Goal: Information Seeking & Learning: Check status

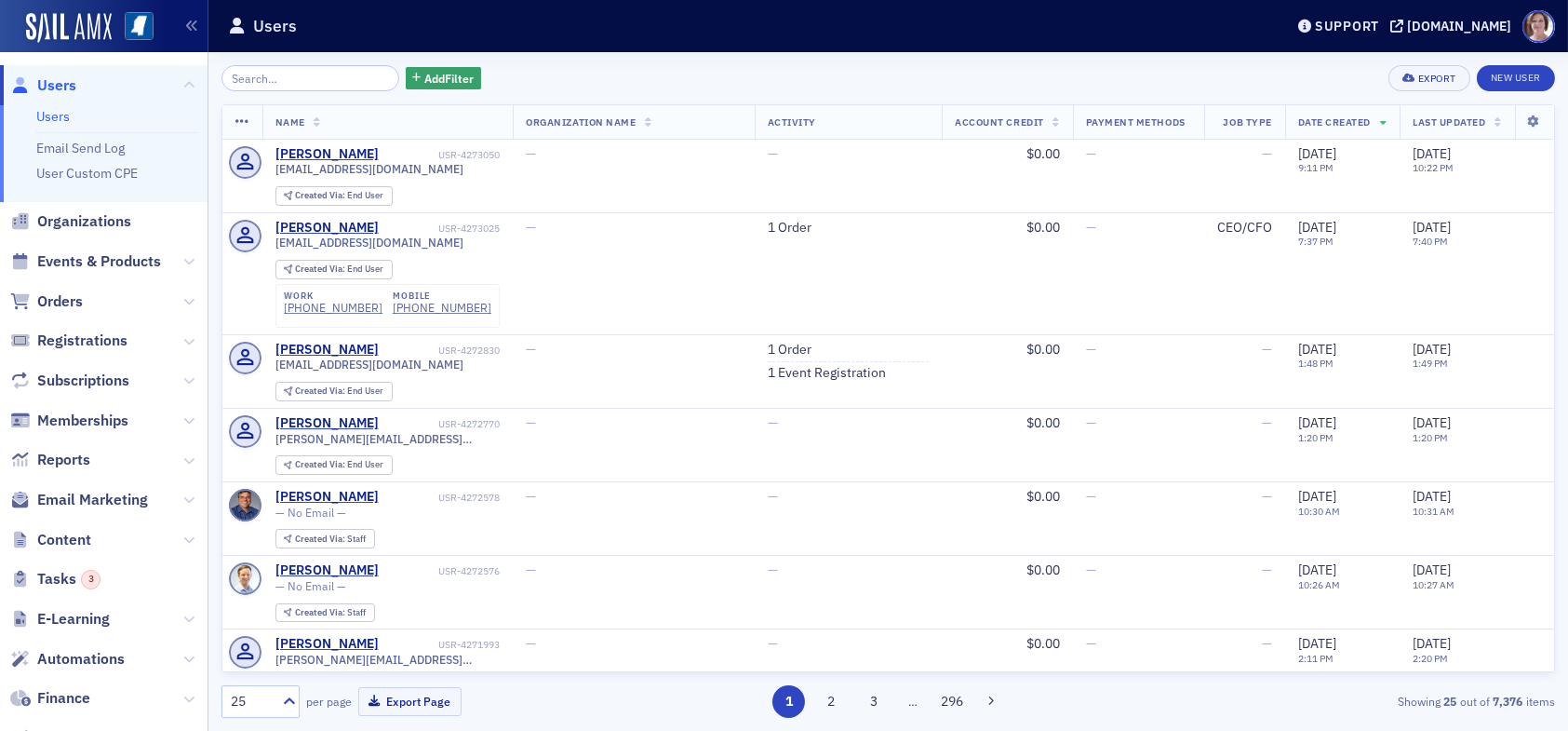
click at [1200, 692] on div "Showing 25 out of 7,376 items" at bounding box center [1339, 700] width 432 height 17
click at [296, 82] on input "search" at bounding box center [310, 78] width 177 height 26
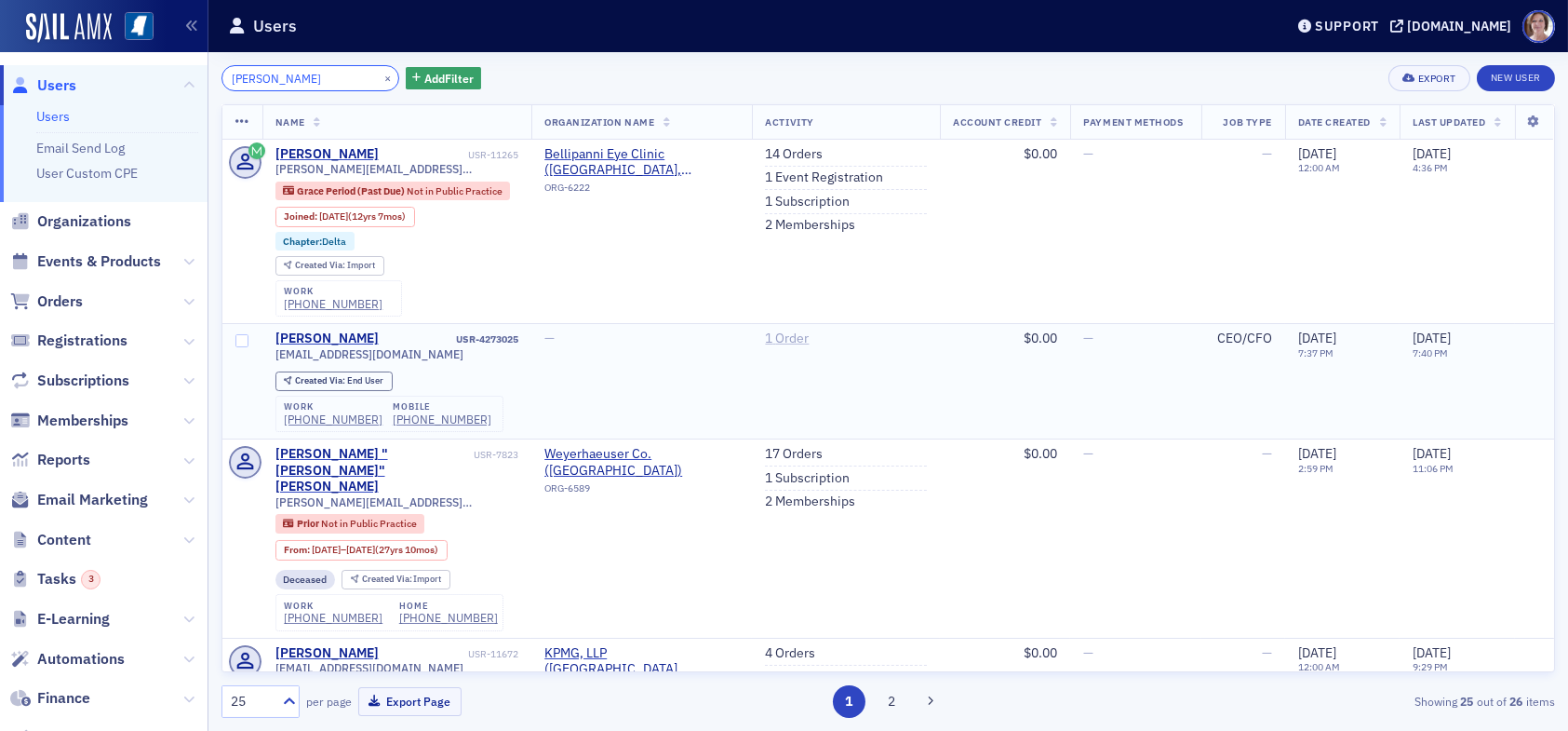
type input "sarah bellipanni"
click at [776, 336] on link "1 Order" at bounding box center [786, 339] width 44 height 17
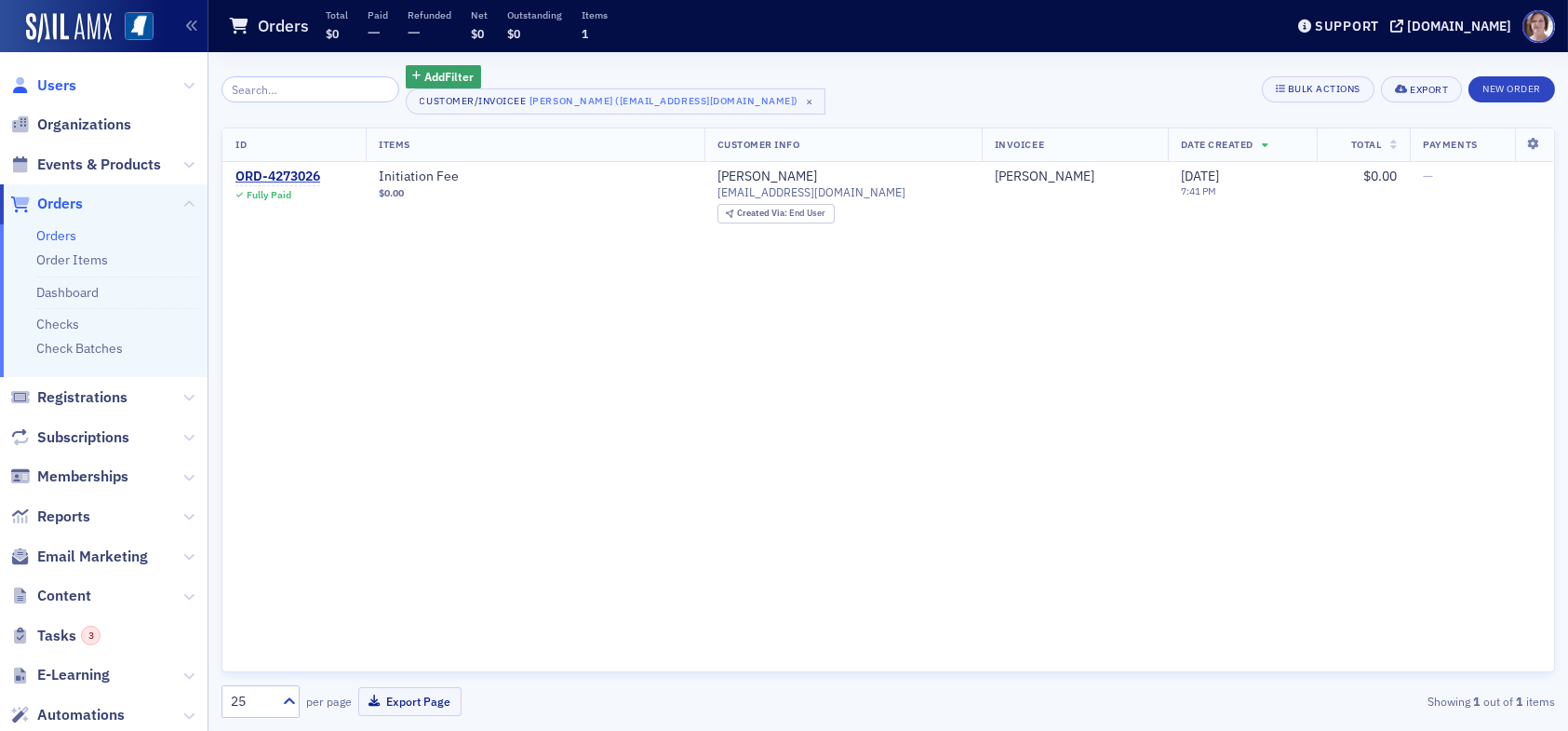
click at [64, 86] on span "Users" at bounding box center [56, 85] width 39 height 21
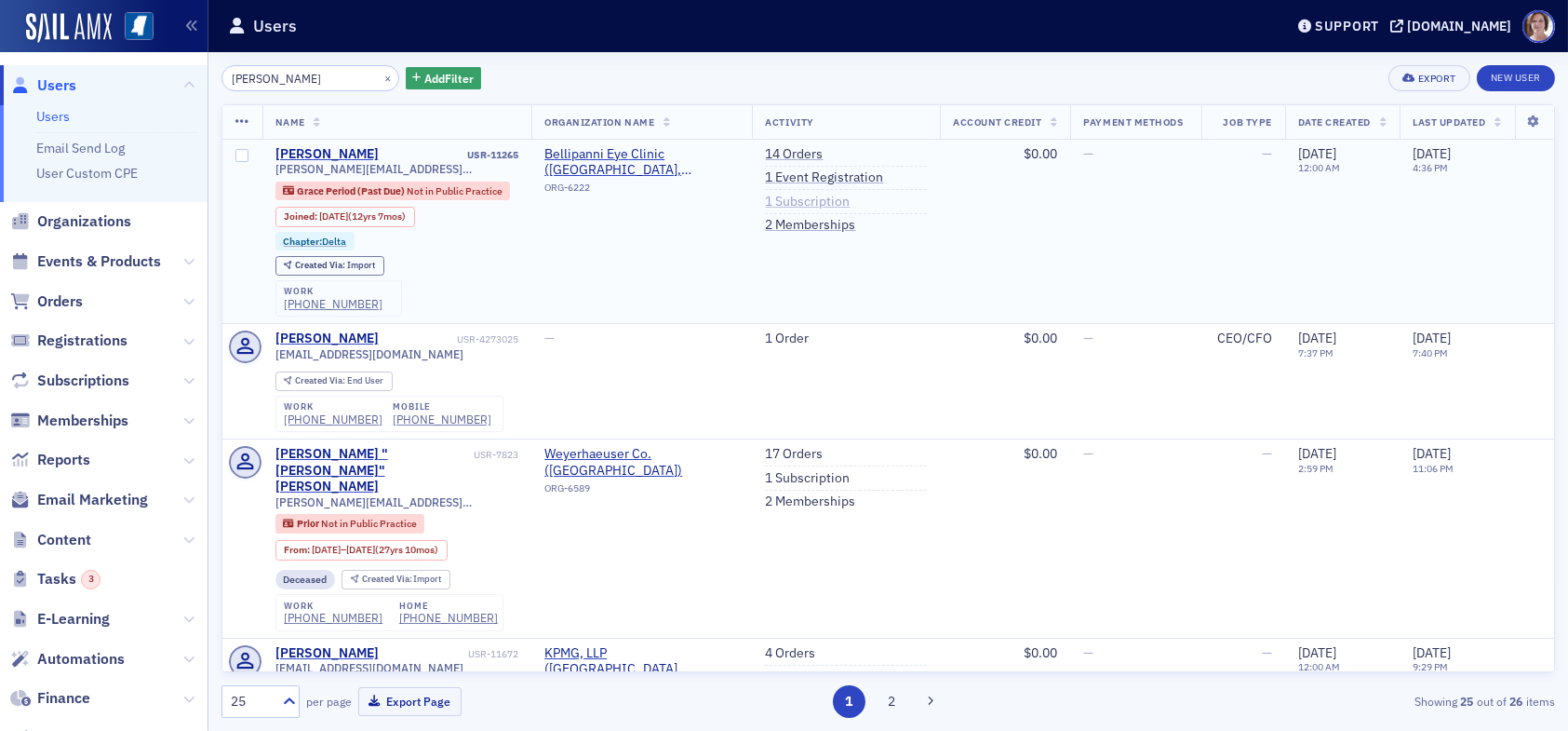
click at [790, 197] on link "1 Subscription" at bounding box center [806, 201] width 84 height 17
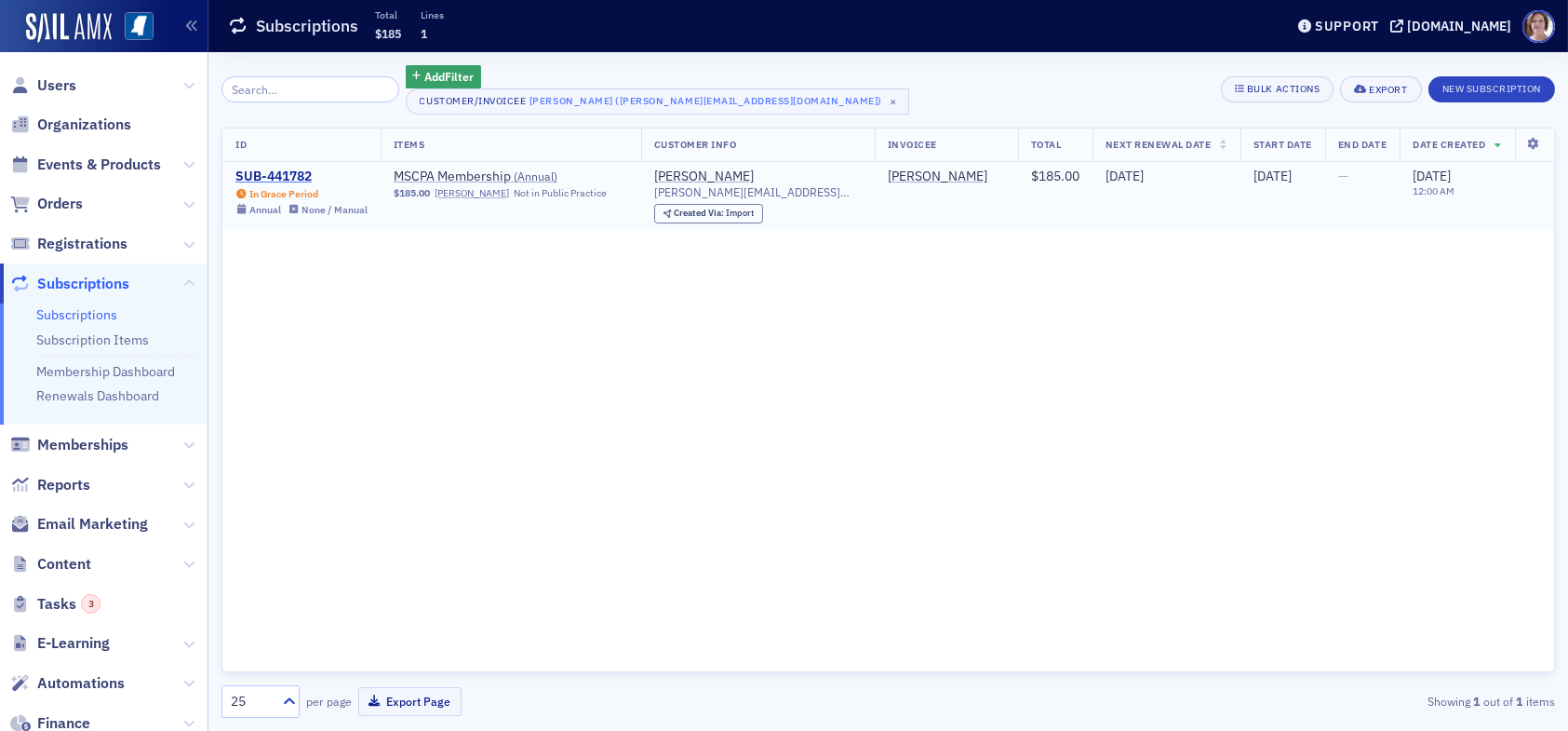
click at [296, 172] on div "SUB-441782" at bounding box center [301, 176] width 132 height 17
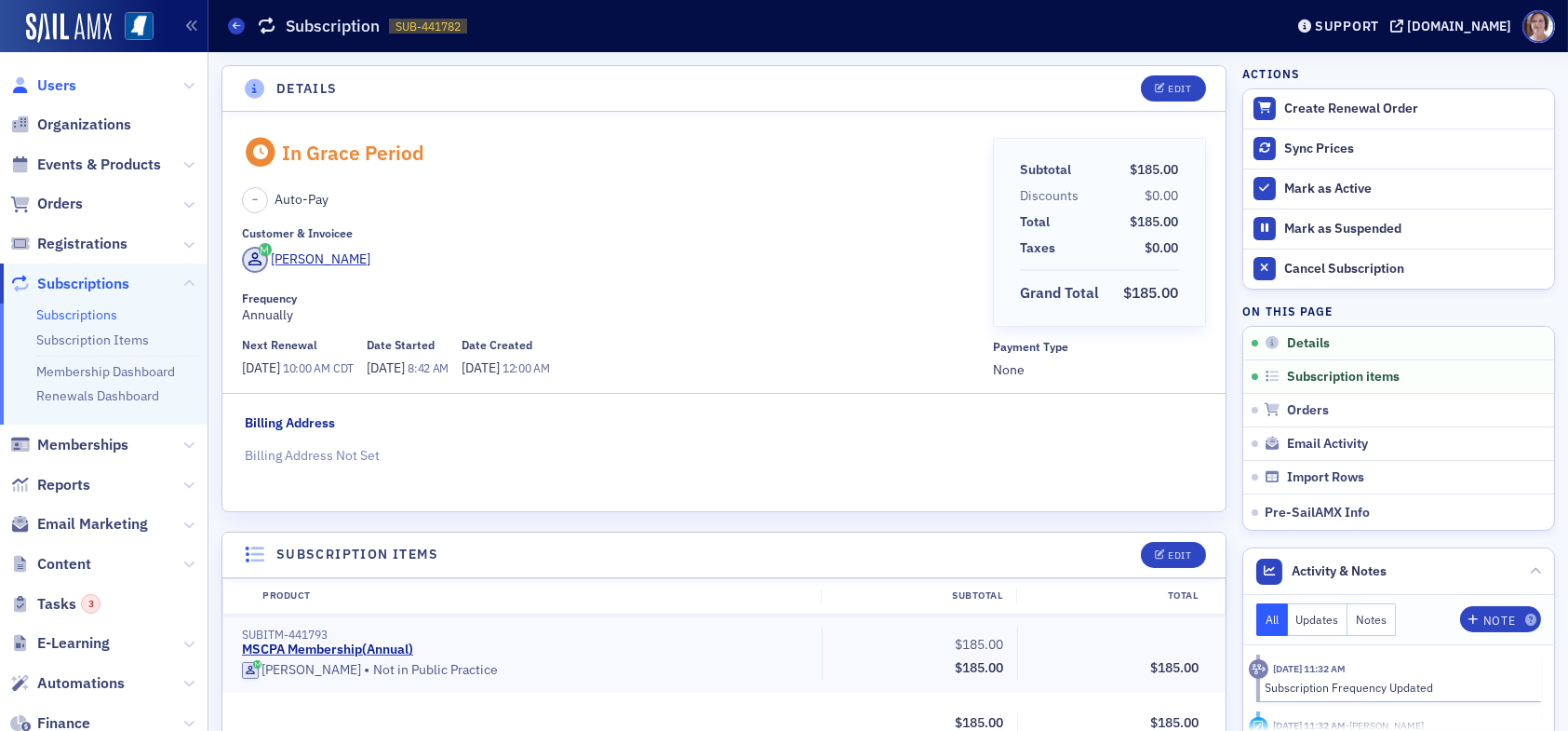
click at [61, 82] on span "Users" at bounding box center [56, 85] width 39 height 21
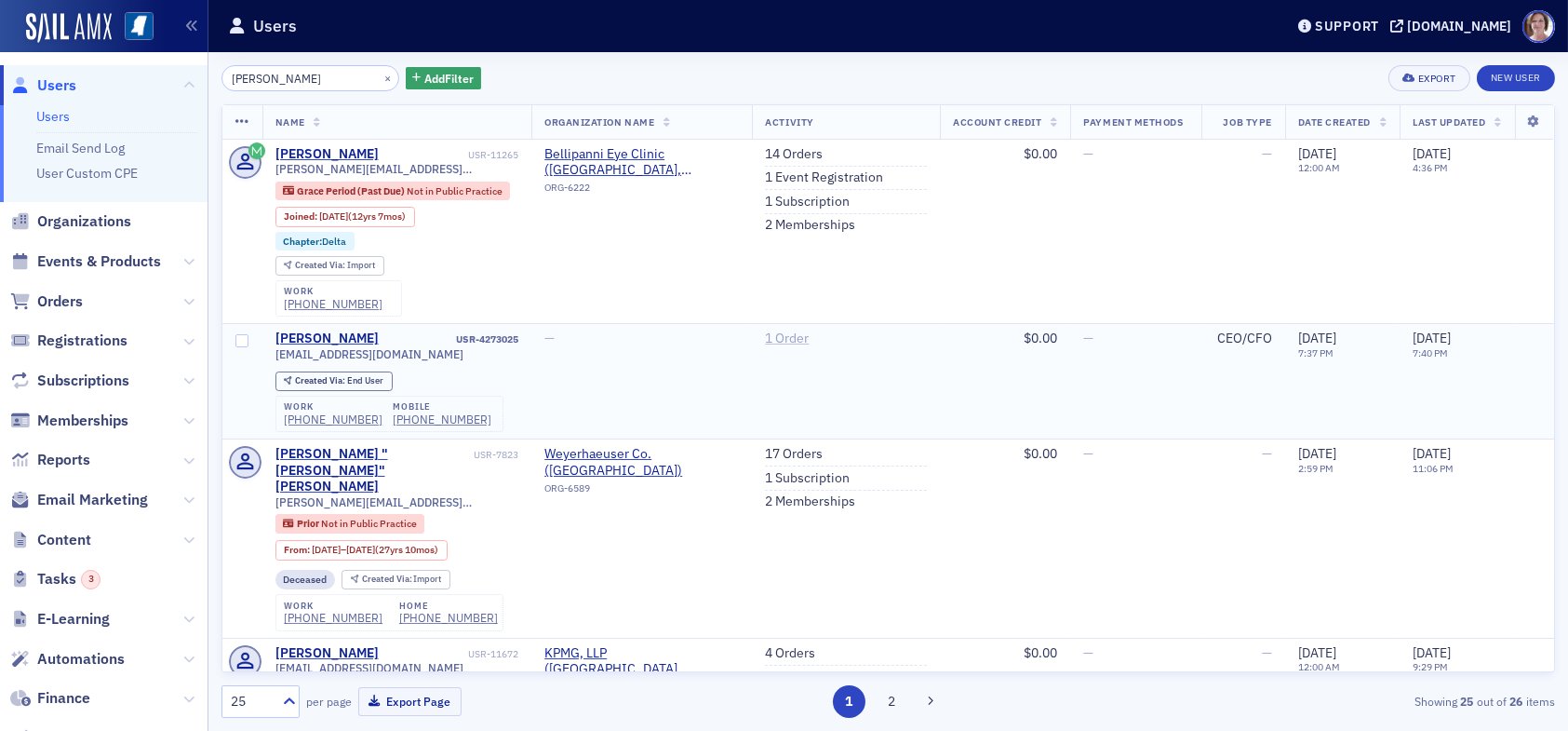
click at [766, 338] on link "1 Order" at bounding box center [786, 339] width 44 height 17
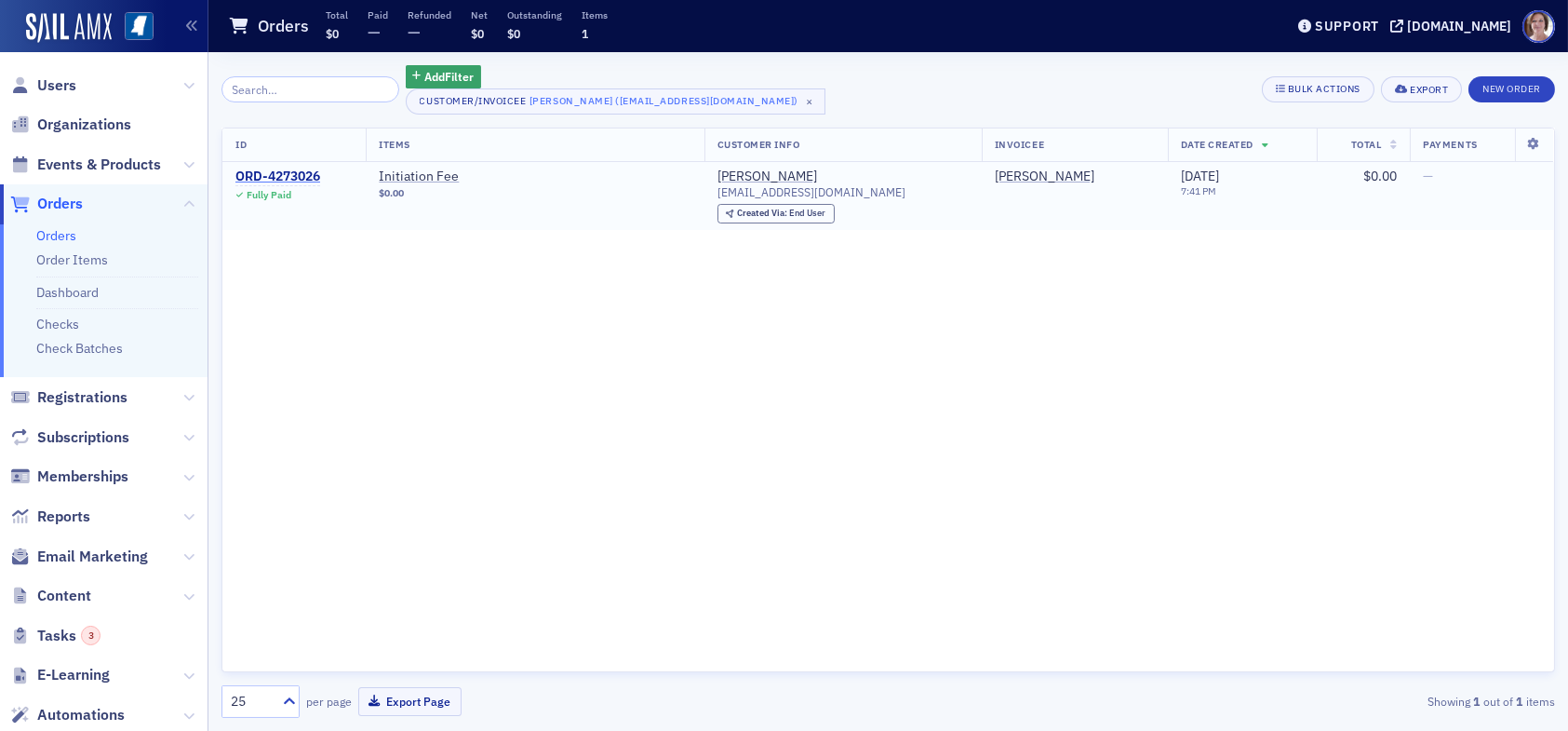
click at [279, 176] on div "ORD-4273026" at bounding box center [277, 176] width 84 height 17
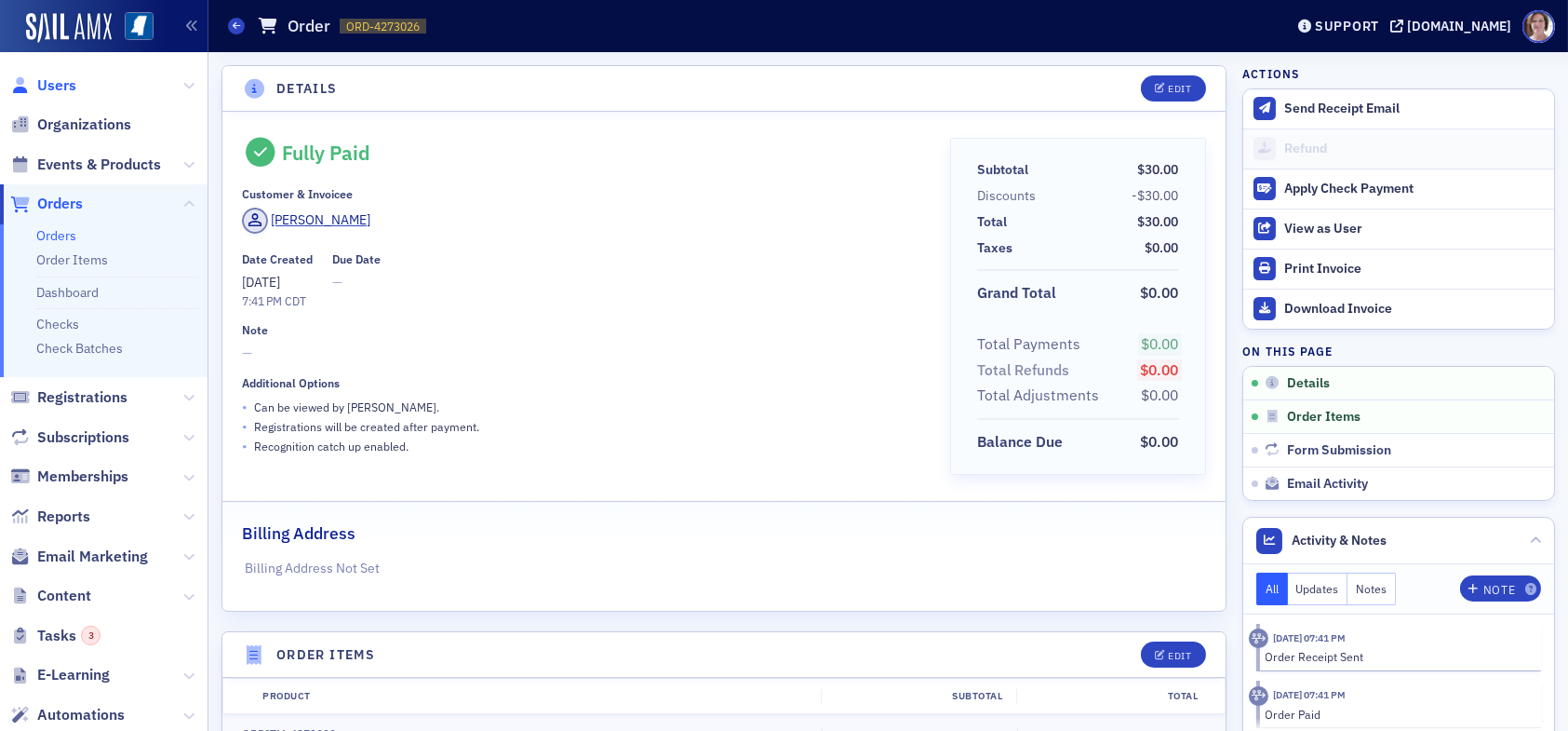
click at [53, 81] on span "Users" at bounding box center [56, 85] width 39 height 21
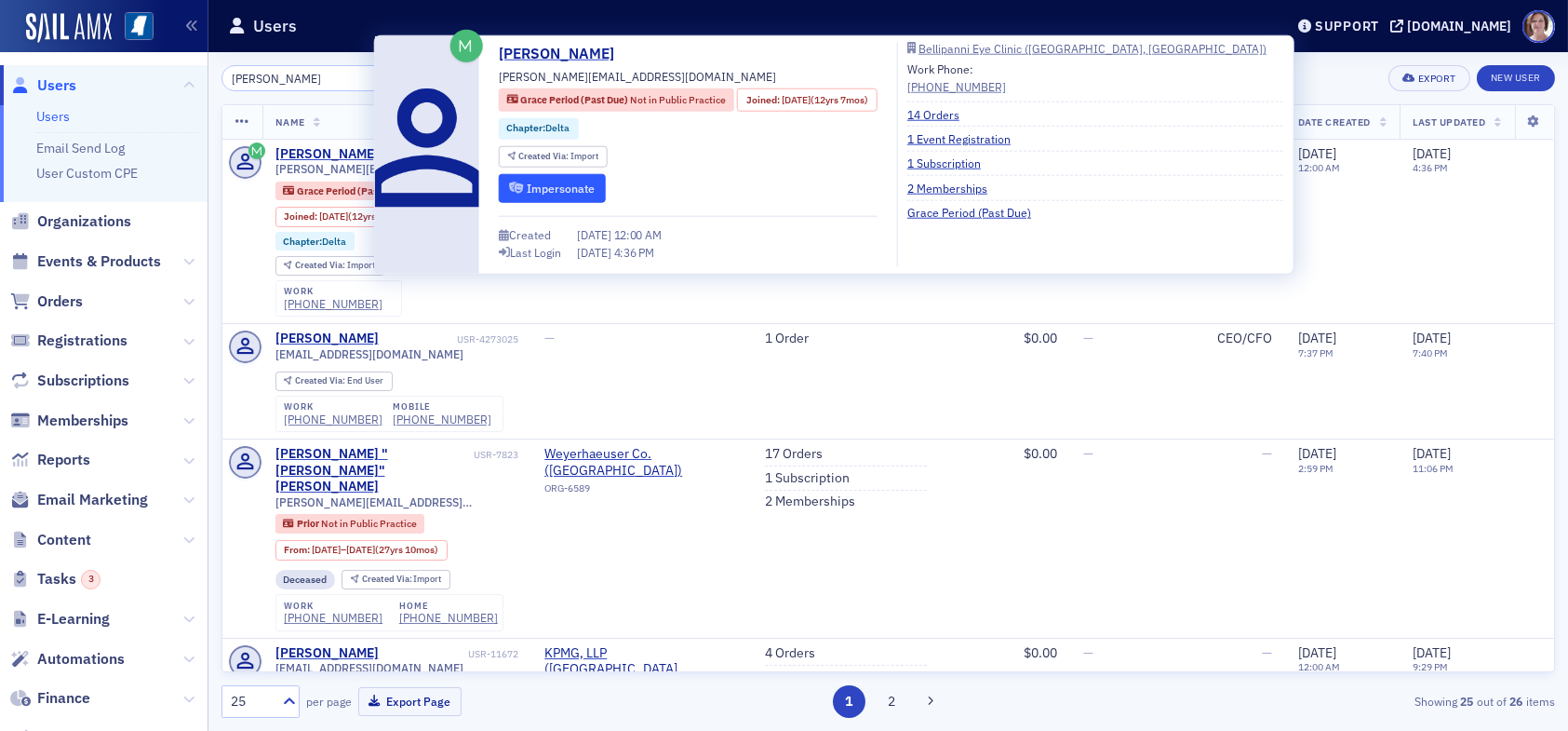
click at [554, 189] on button "Impersonate" at bounding box center [553, 187] width 107 height 29
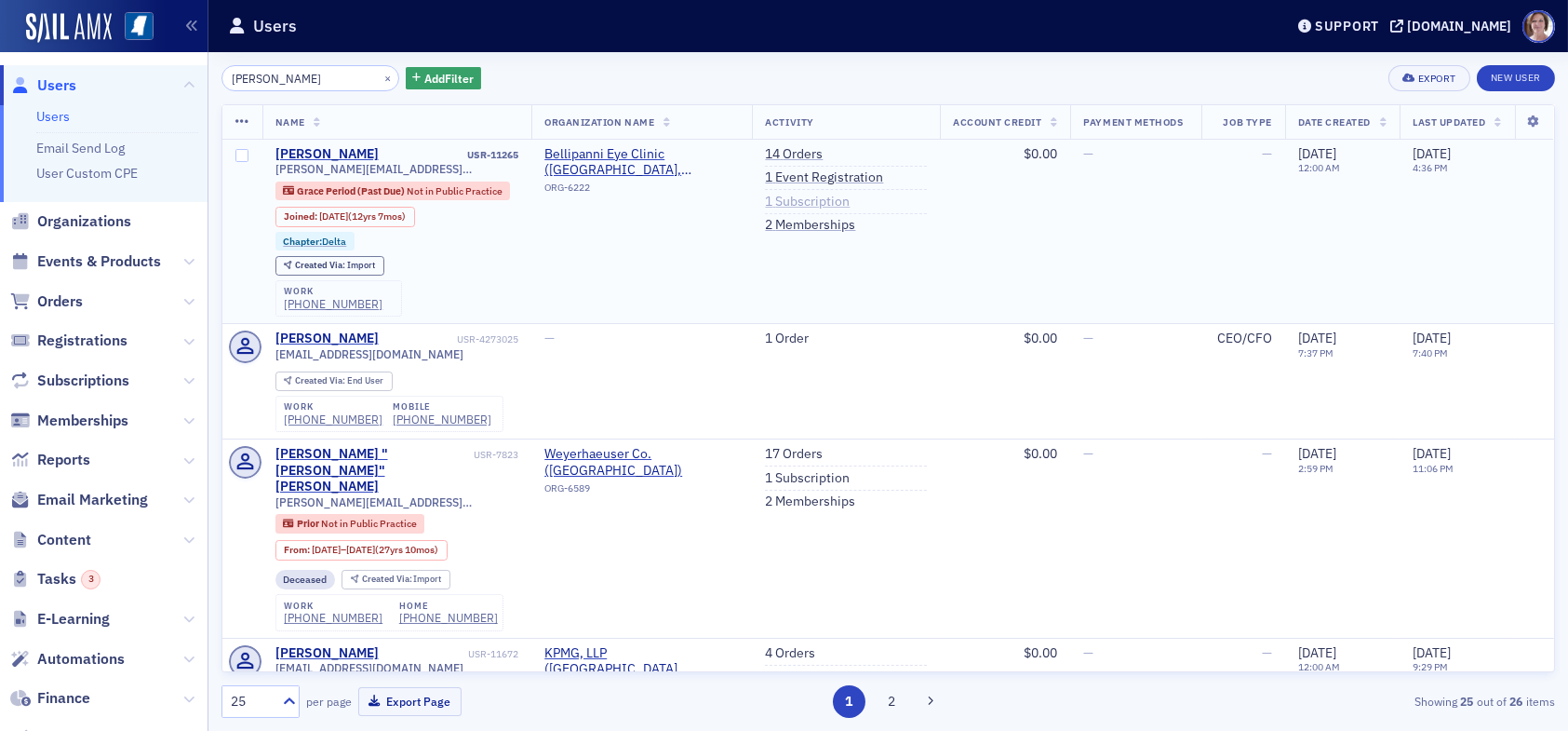
click at [791, 199] on link "1 Subscription" at bounding box center [806, 201] width 84 height 17
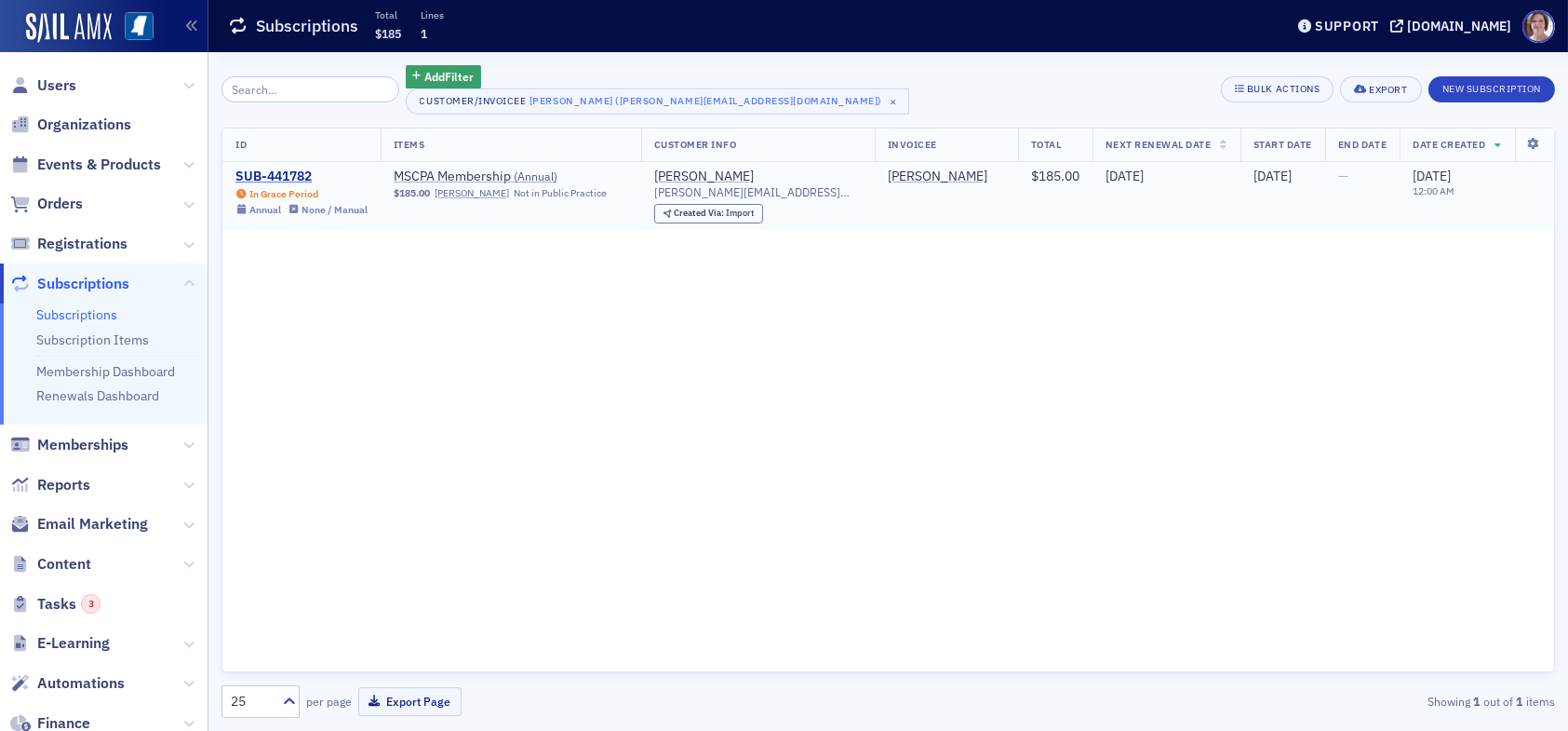
click at [295, 177] on div "SUB-441782" at bounding box center [301, 176] width 132 height 17
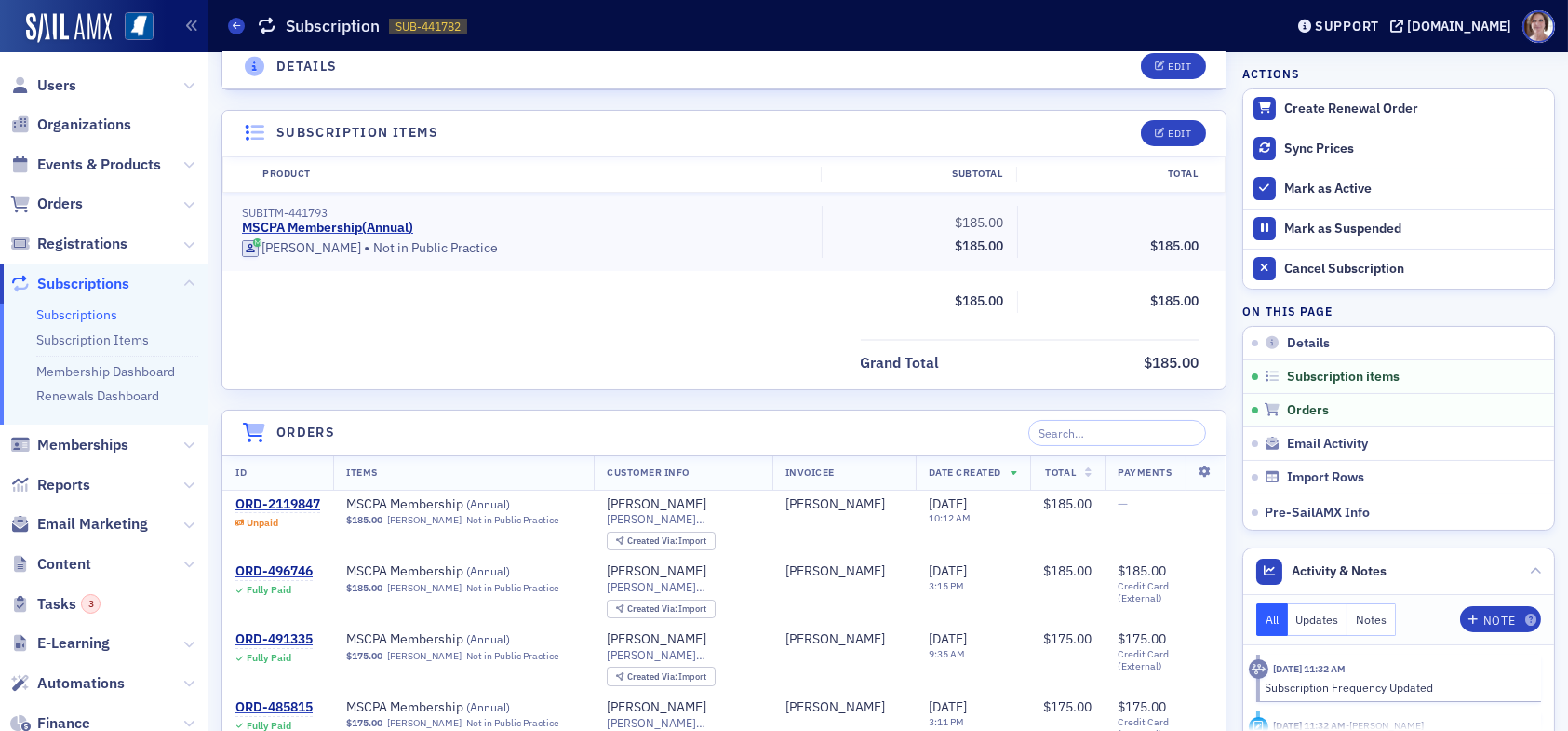
scroll to position [466, 0]
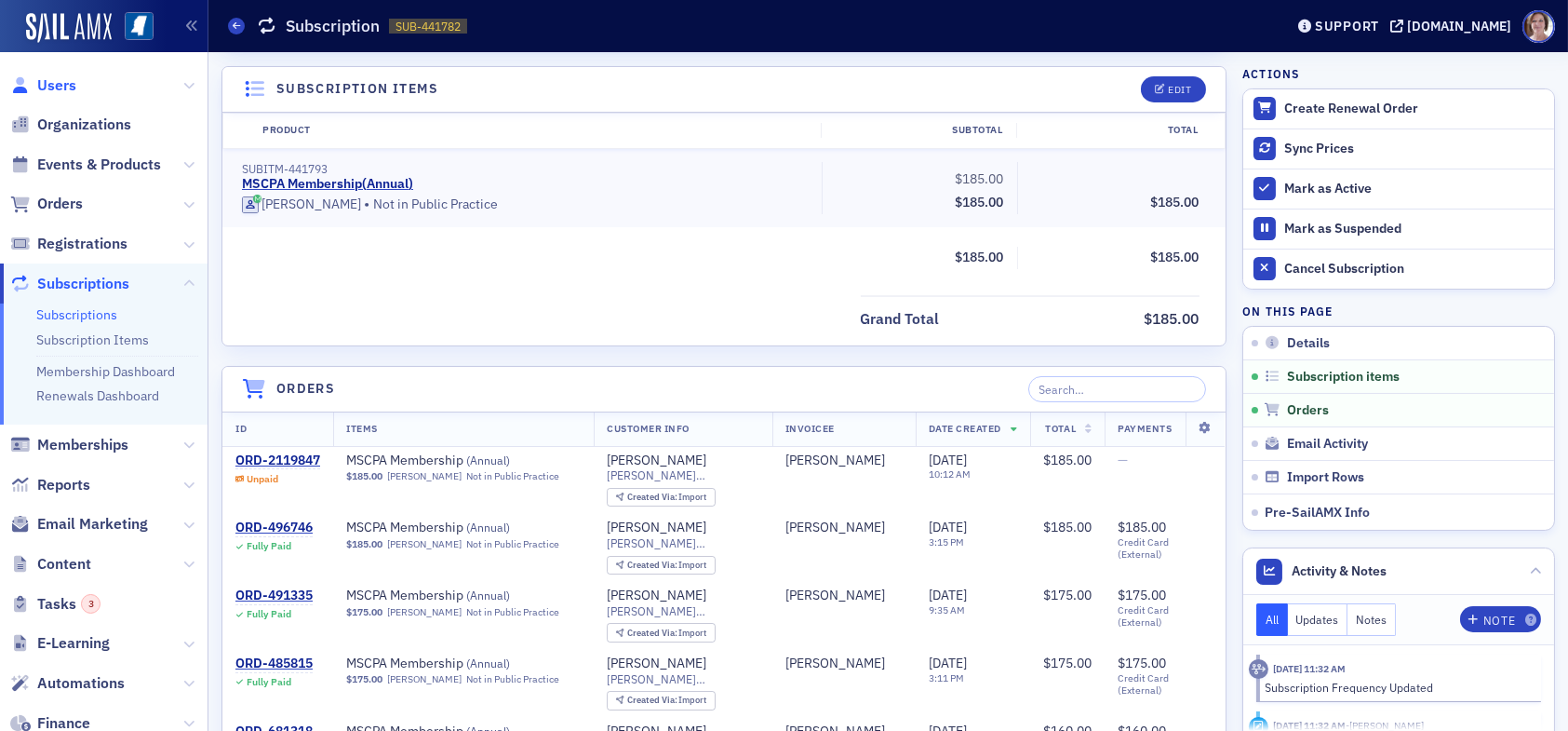
click at [54, 83] on span "Users" at bounding box center [56, 85] width 39 height 21
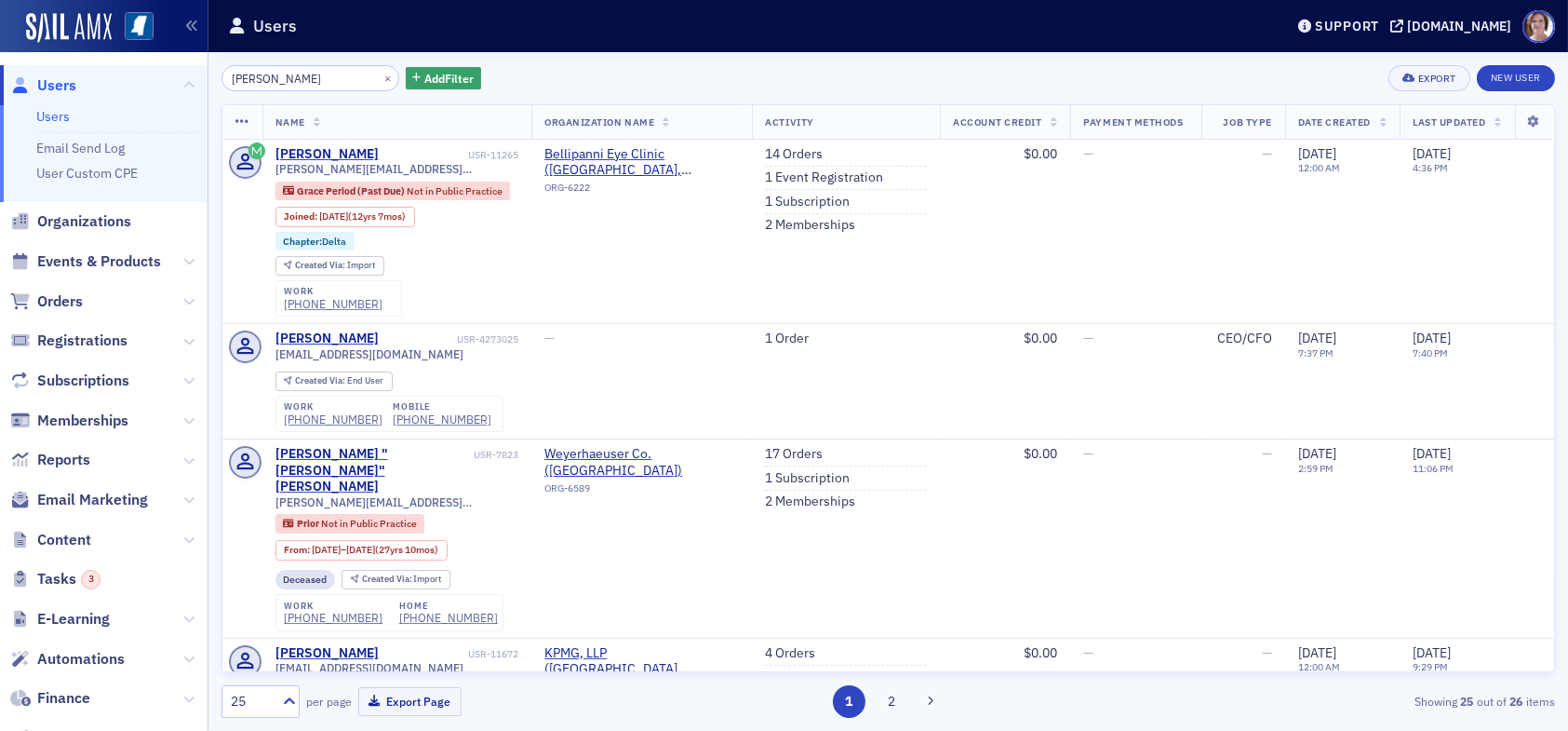
drag, startPoint x: 316, startPoint y: 80, endPoint x: 116, endPoint y: 70, distance: 200.2
click at [122, 72] on div "Users Users Email Send Log User Custom CPE Organizations Events & Products Orde…" at bounding box center [784, 366] width 1568 height 731
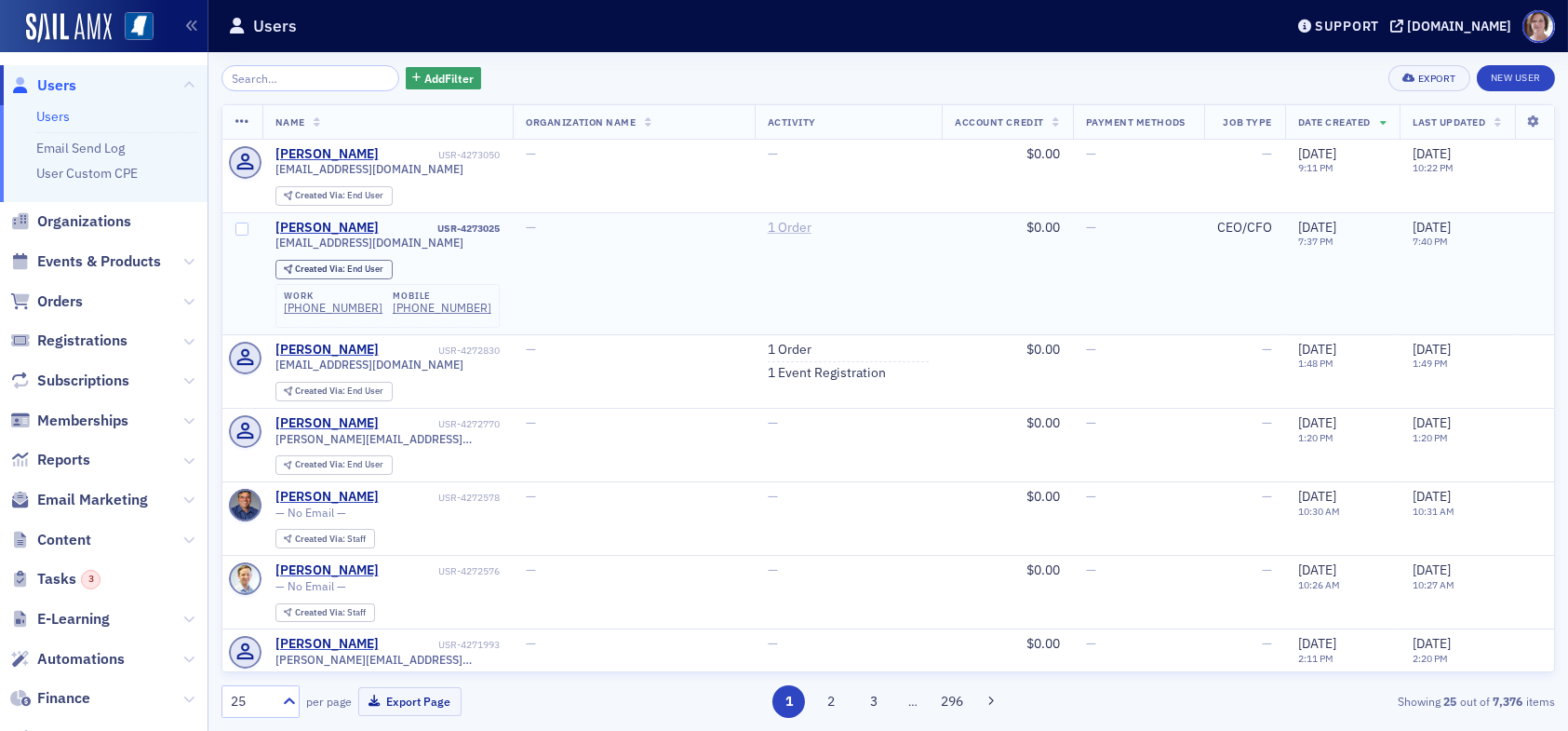
click at [782, 223] on link "1 Order" at bounding box center [789, 228] width 44 height 17
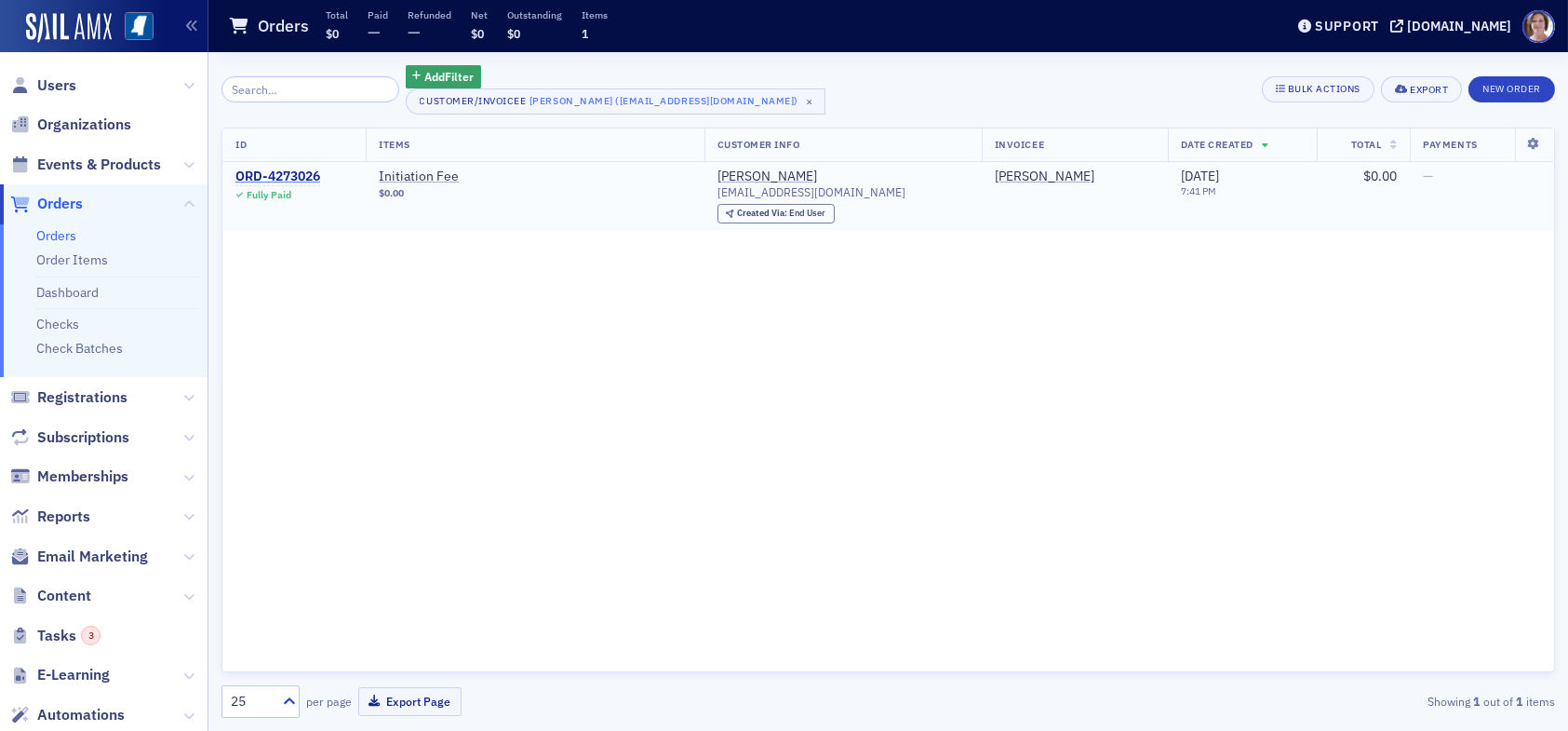
click at [279, 173] on div "ORD-4273026" at bounding box center [277, 176] width 84 height 17
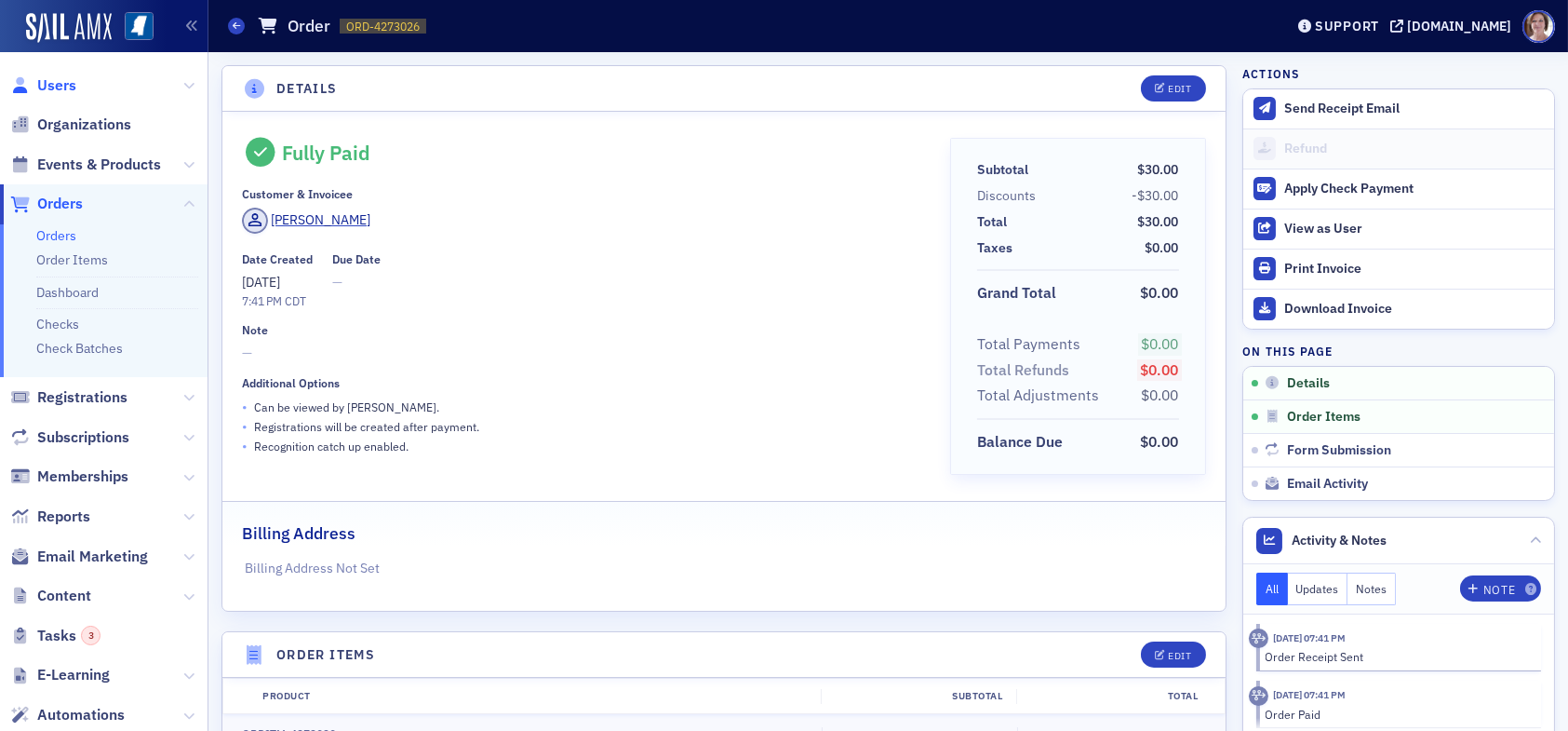
click at [66, 88] on span "Users" at bounding box center [56, 85] width 39 height 21
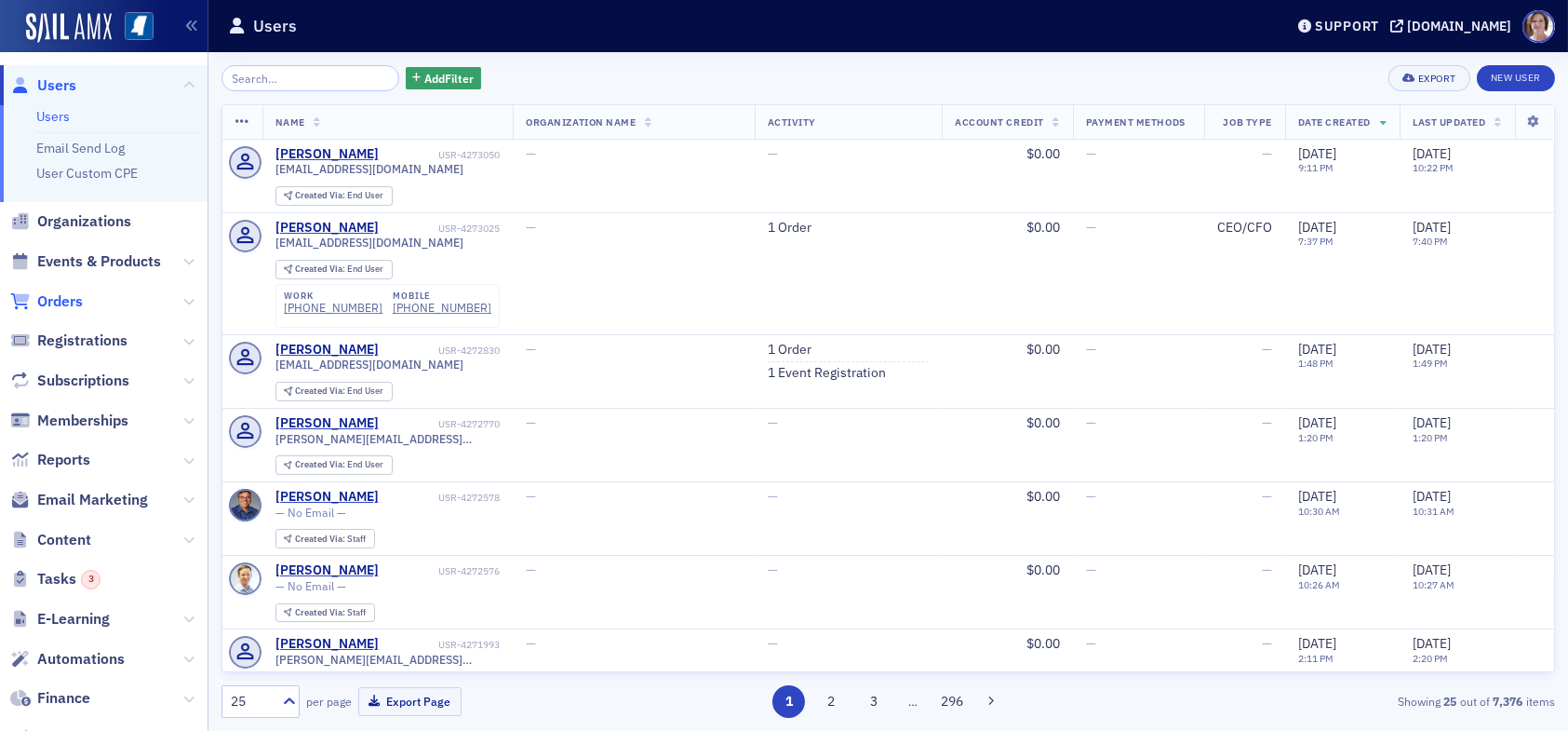
click at [70, 306] on span "Orders" at bounding box center [60, 301] width 46 height 21
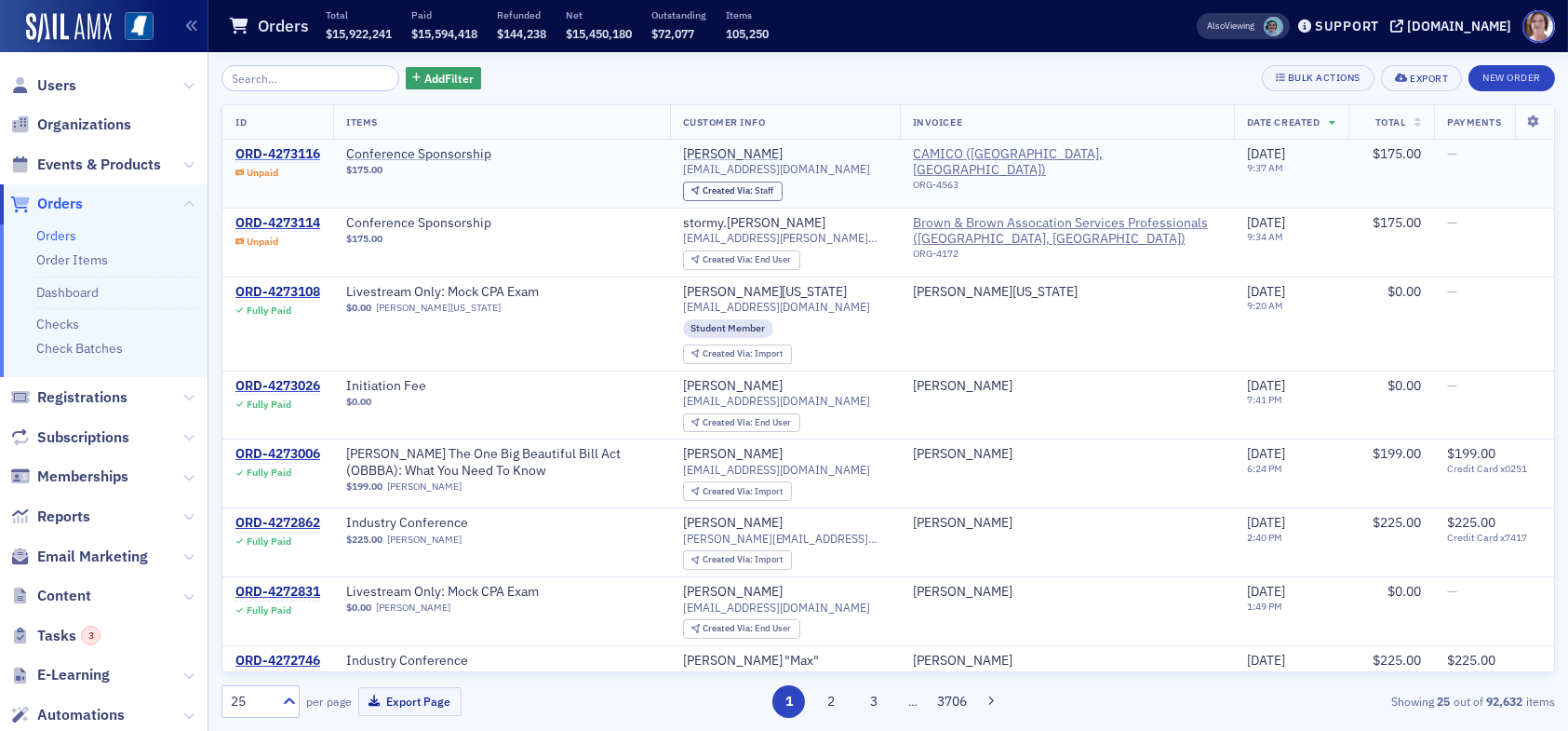
click at [286, 153] on div "ORD-4273116" at bounding box center [277, 155] width 84 height 17
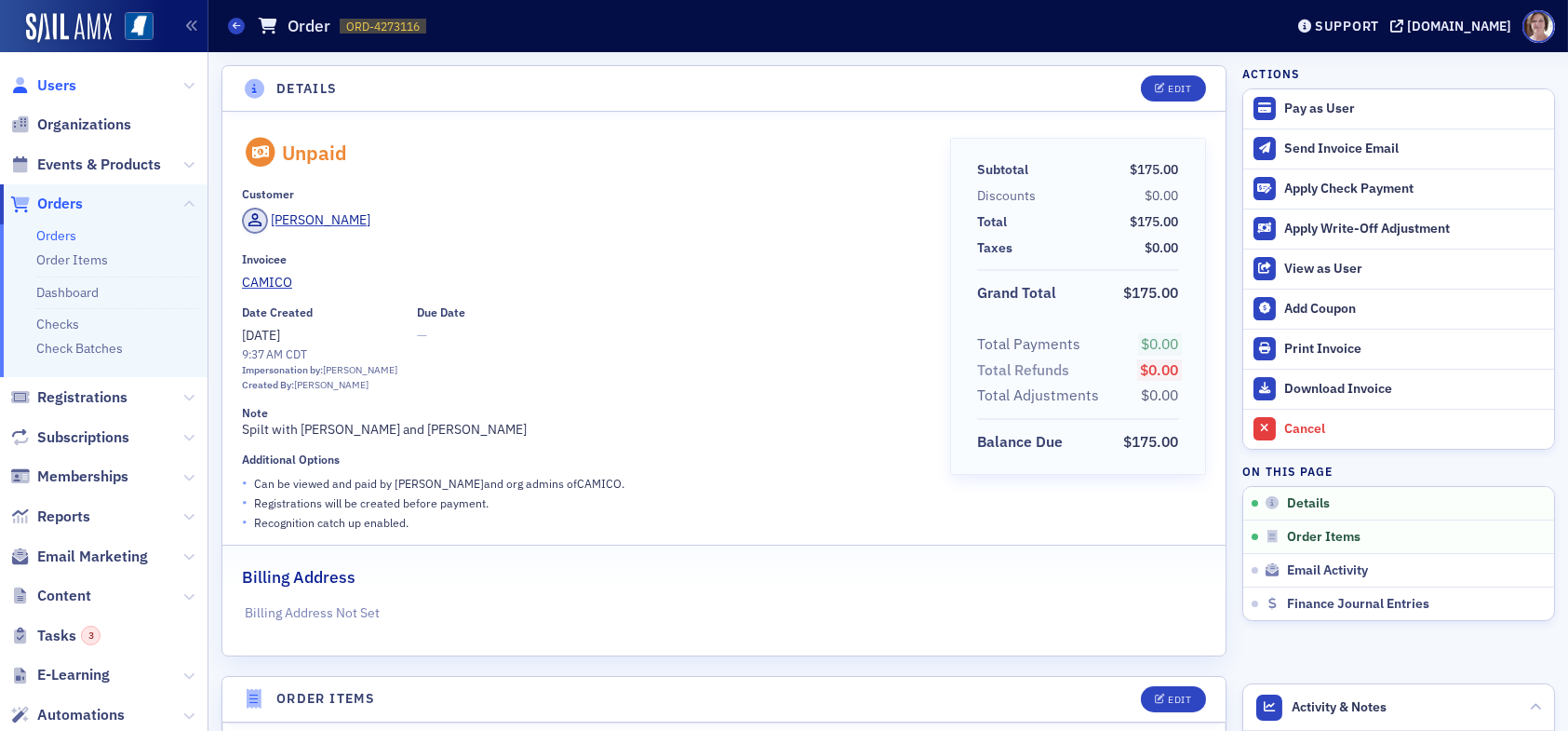
click at [53, 79] on span "Users" at bounding box center [56, 85] width 39 height 21
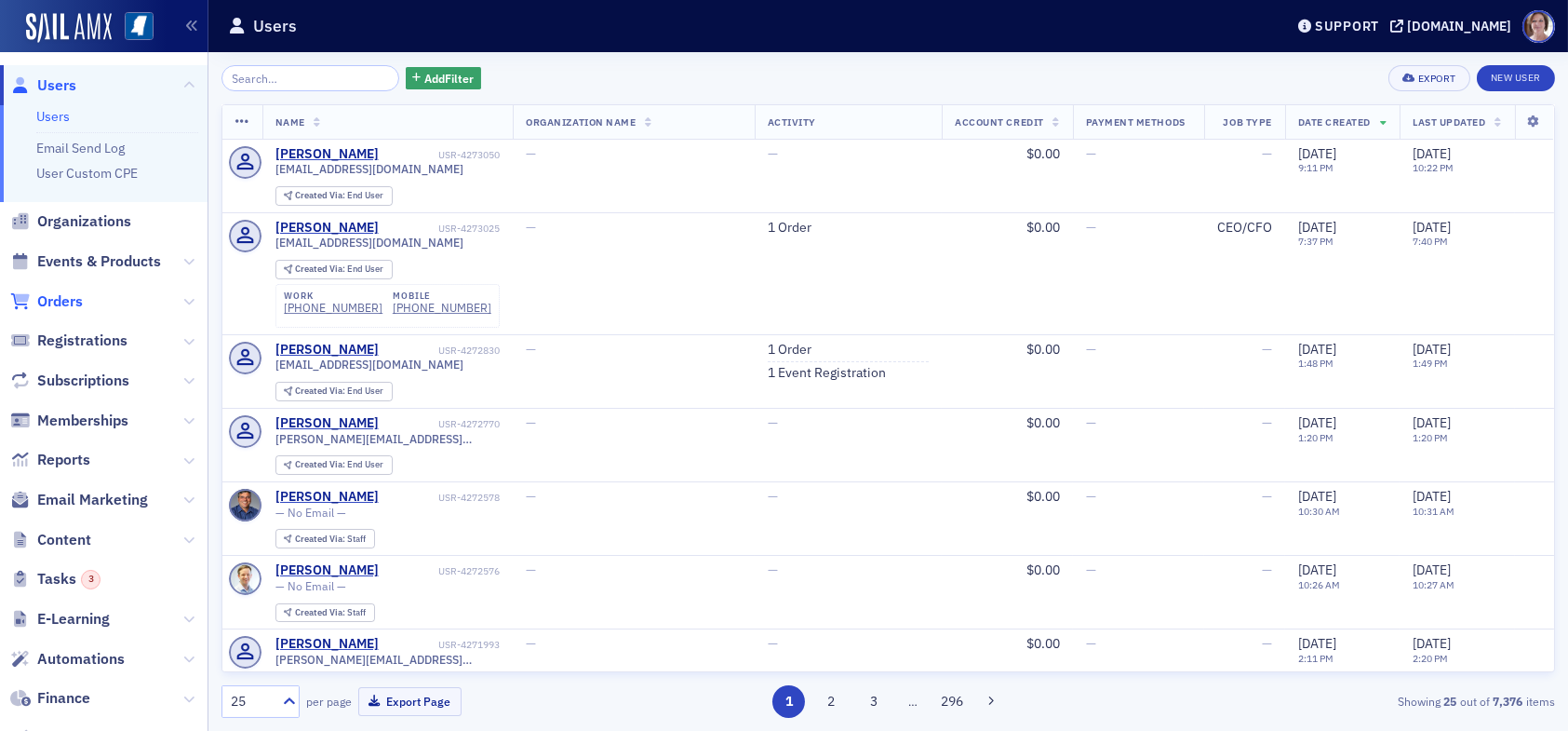
click at [65, 304] on span "Orders" at bounding box center [60, 301] width 46 height 21
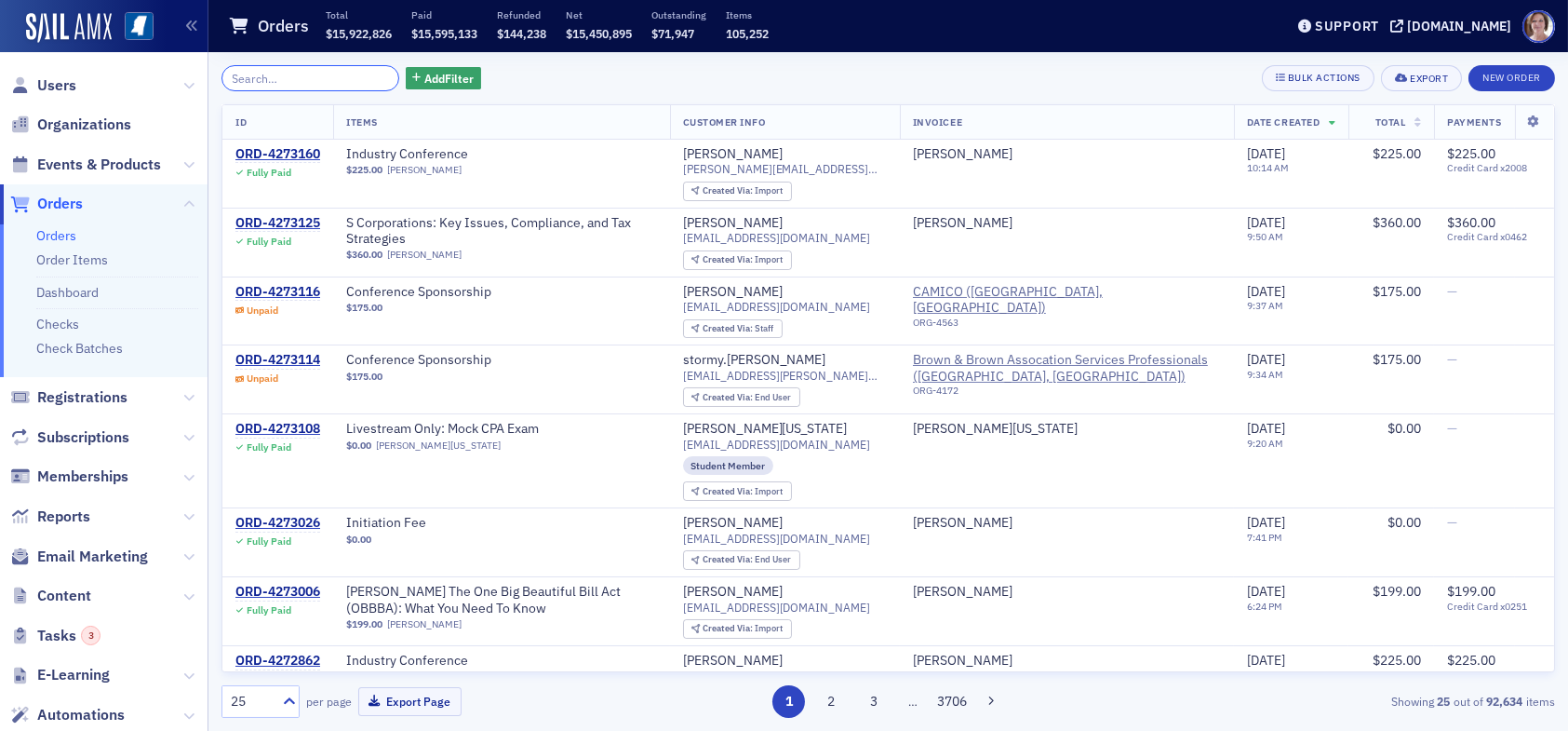
click at [279, 79] on input "search" at bounding box center [310, 78] width 177 height 26
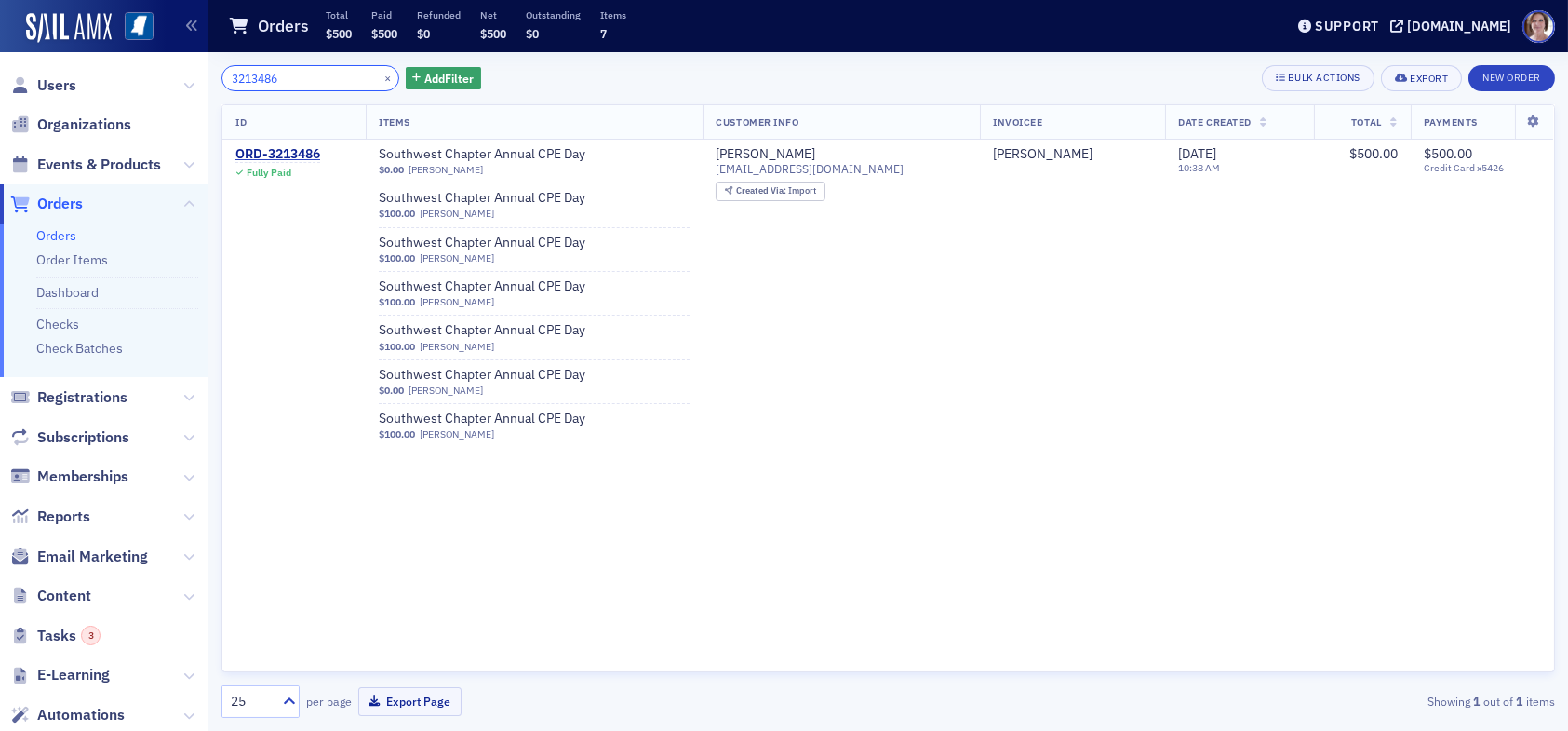
type input "3213486"
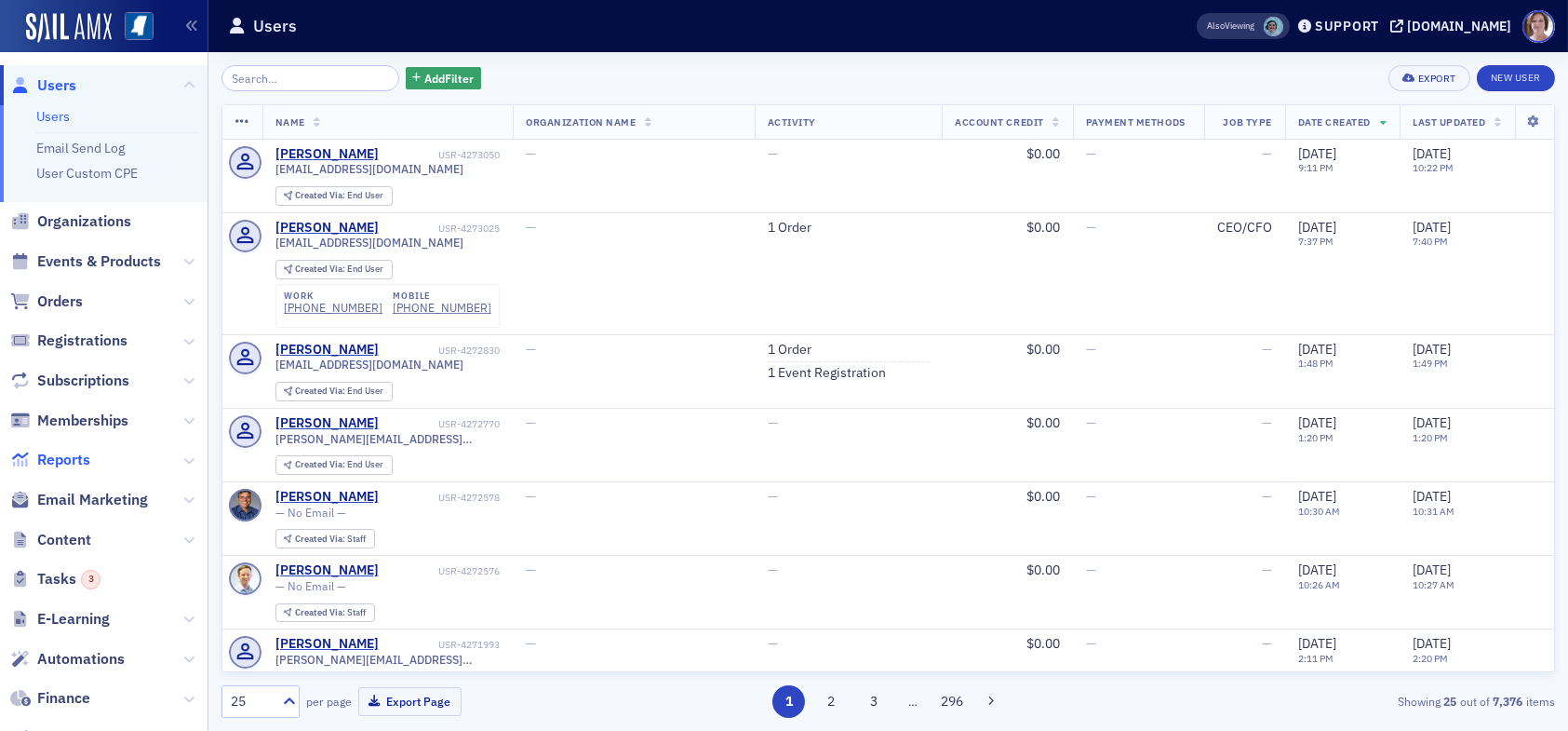
click at [72, 460] on span "Reports" at bounding box center [64, 460] width 53 height 21
click at [353, 82] on input "search" at bounding box center [310, 78] width 177 height 26
type input "h"
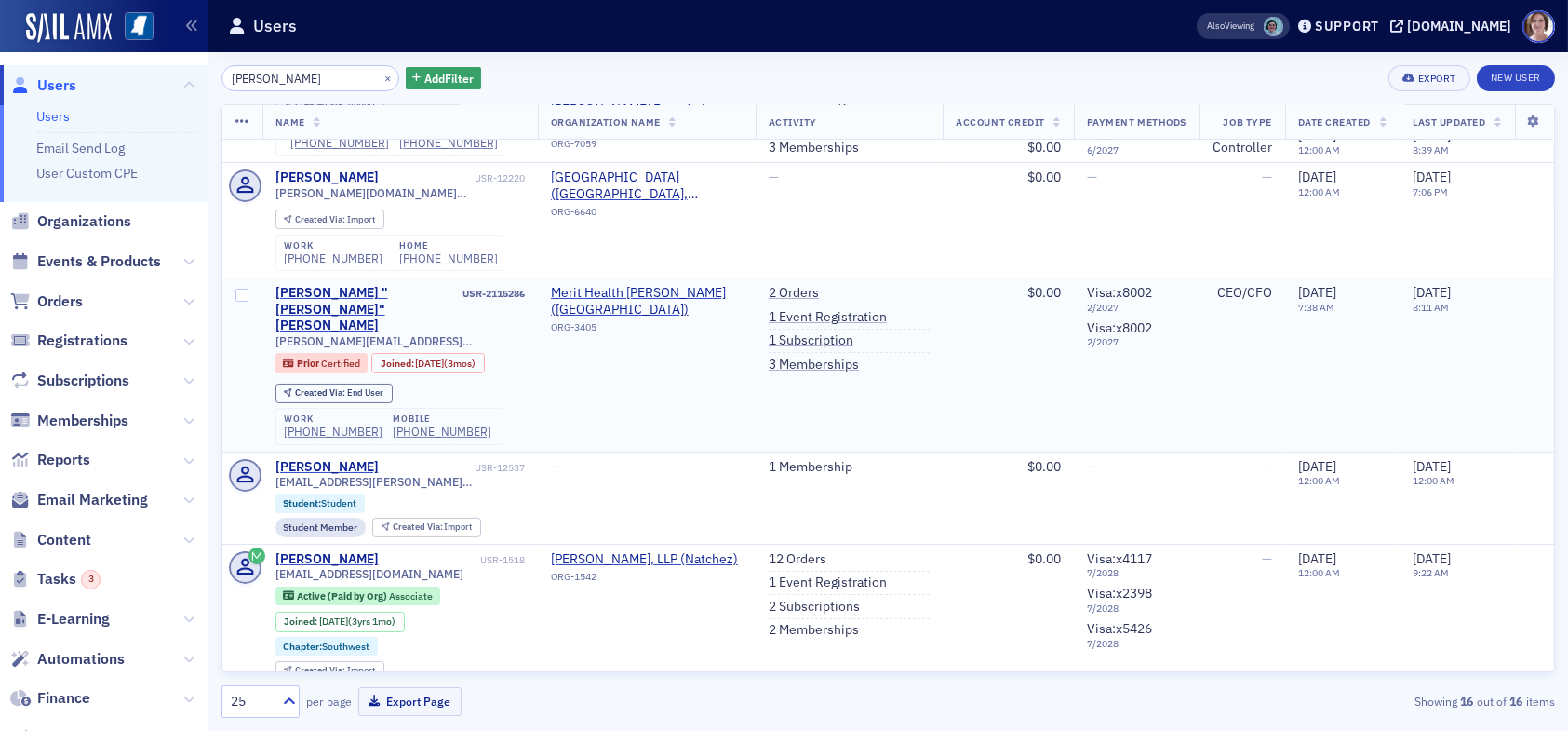
scroll to position [652, 0]
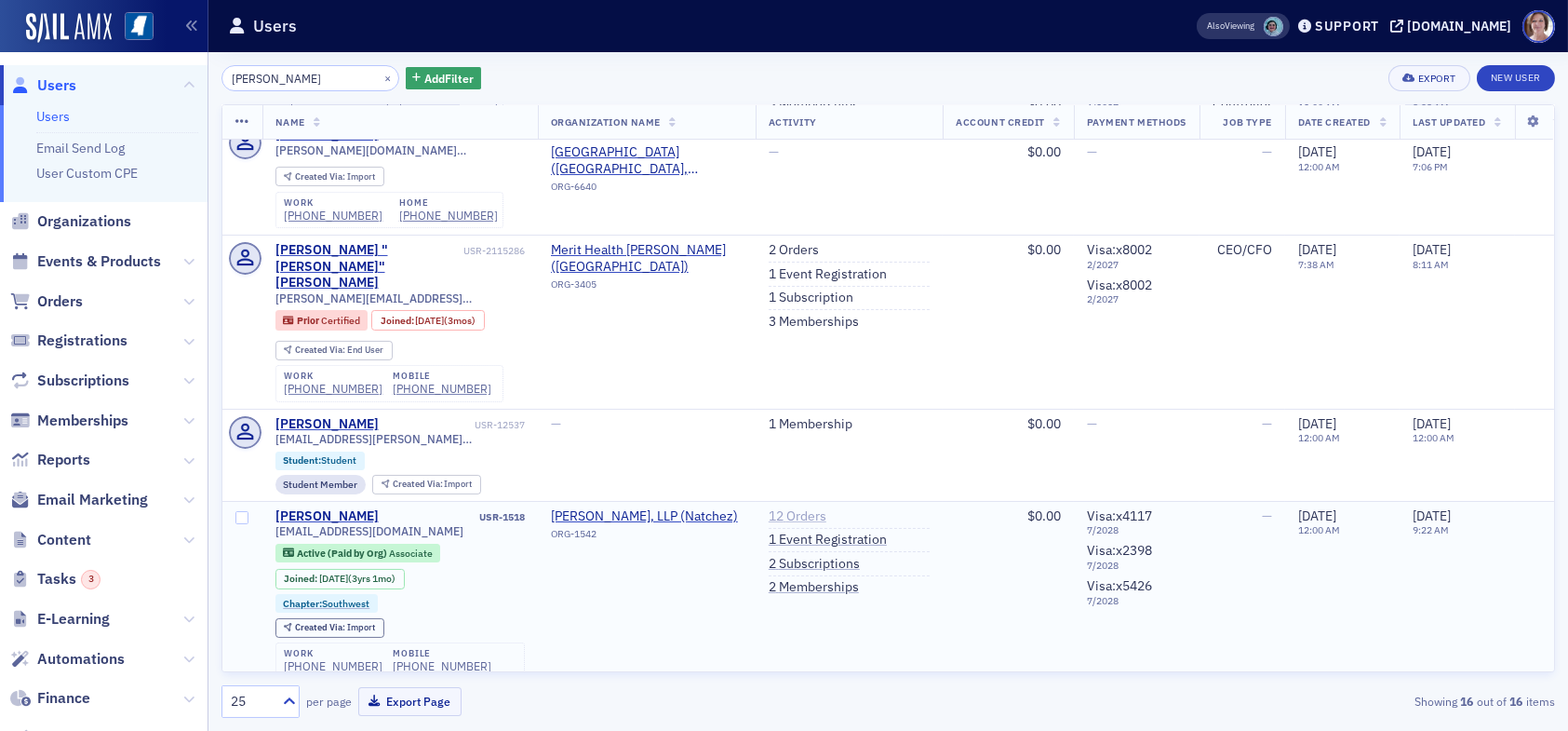
type input "[PERSON_NAME]"
click at [784, 508] on link "12 Orders" at bounding box center [797, 516] width 57 height 17
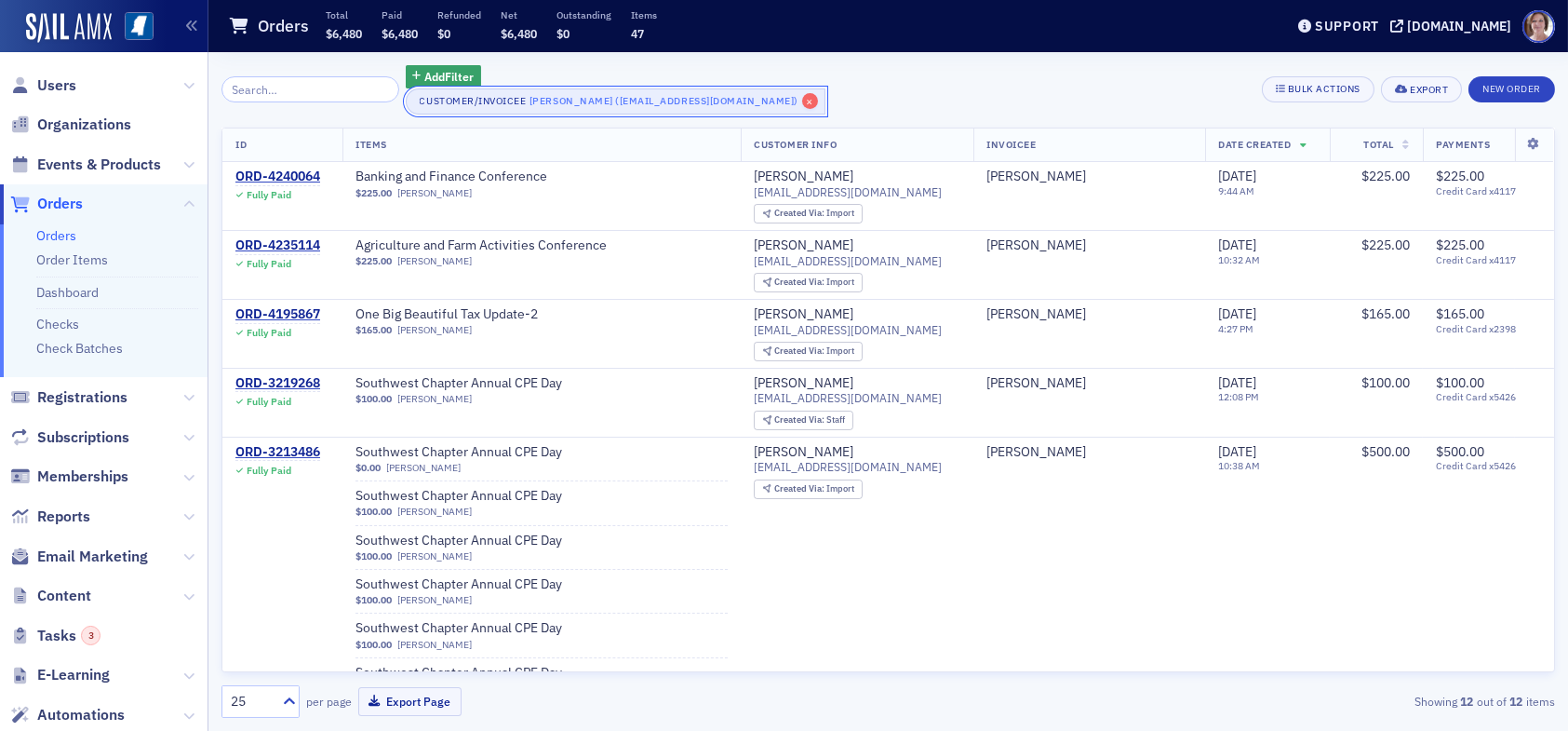
click at [814, 101] on span "×" at bounding box center [810, 101] width 17 height 17
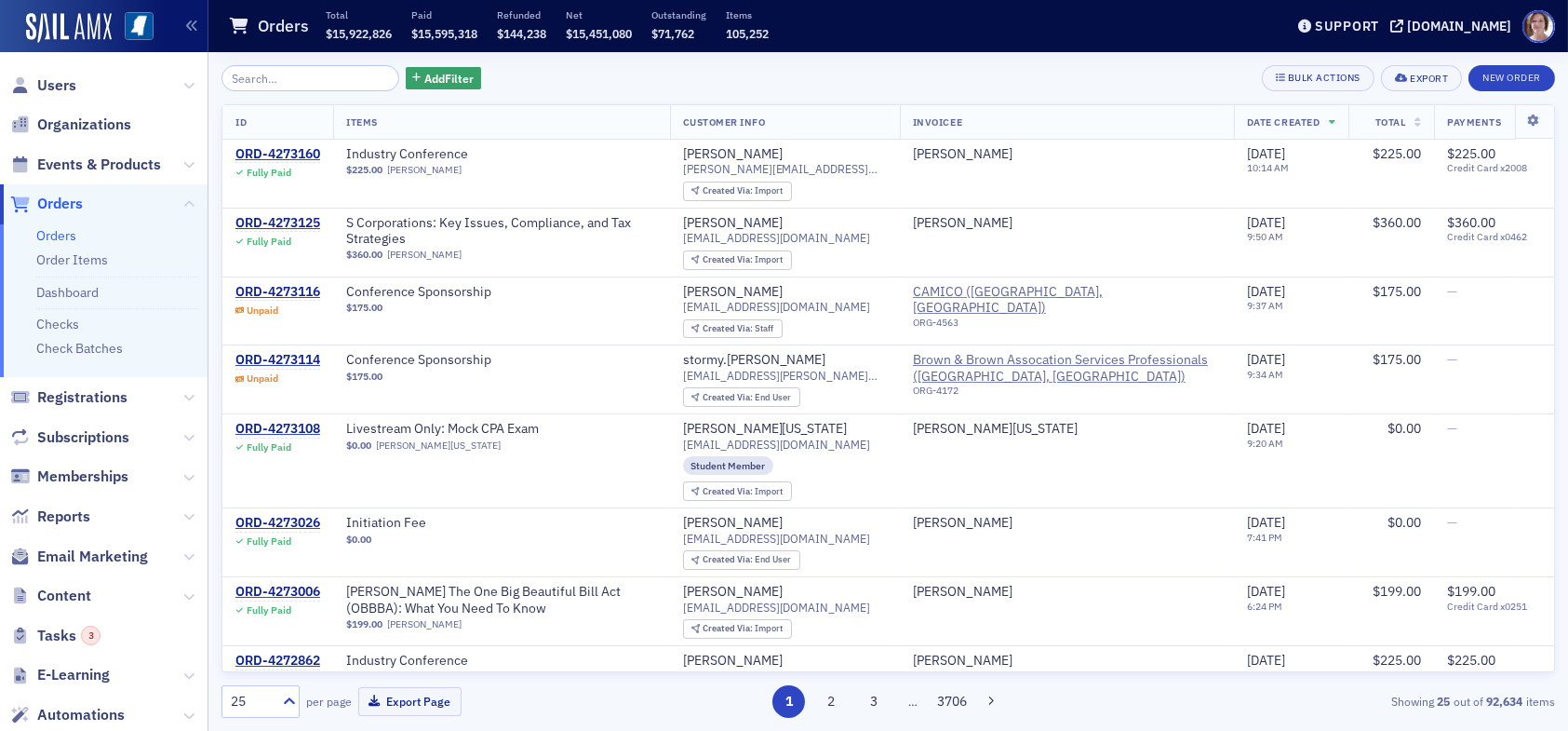
click at [59, 199] on span "Orders" at bounding box center [60, 203] width 46 height 21
click at [277, 78] on input "search" at bounding box center [310, 78] width 177 height 26
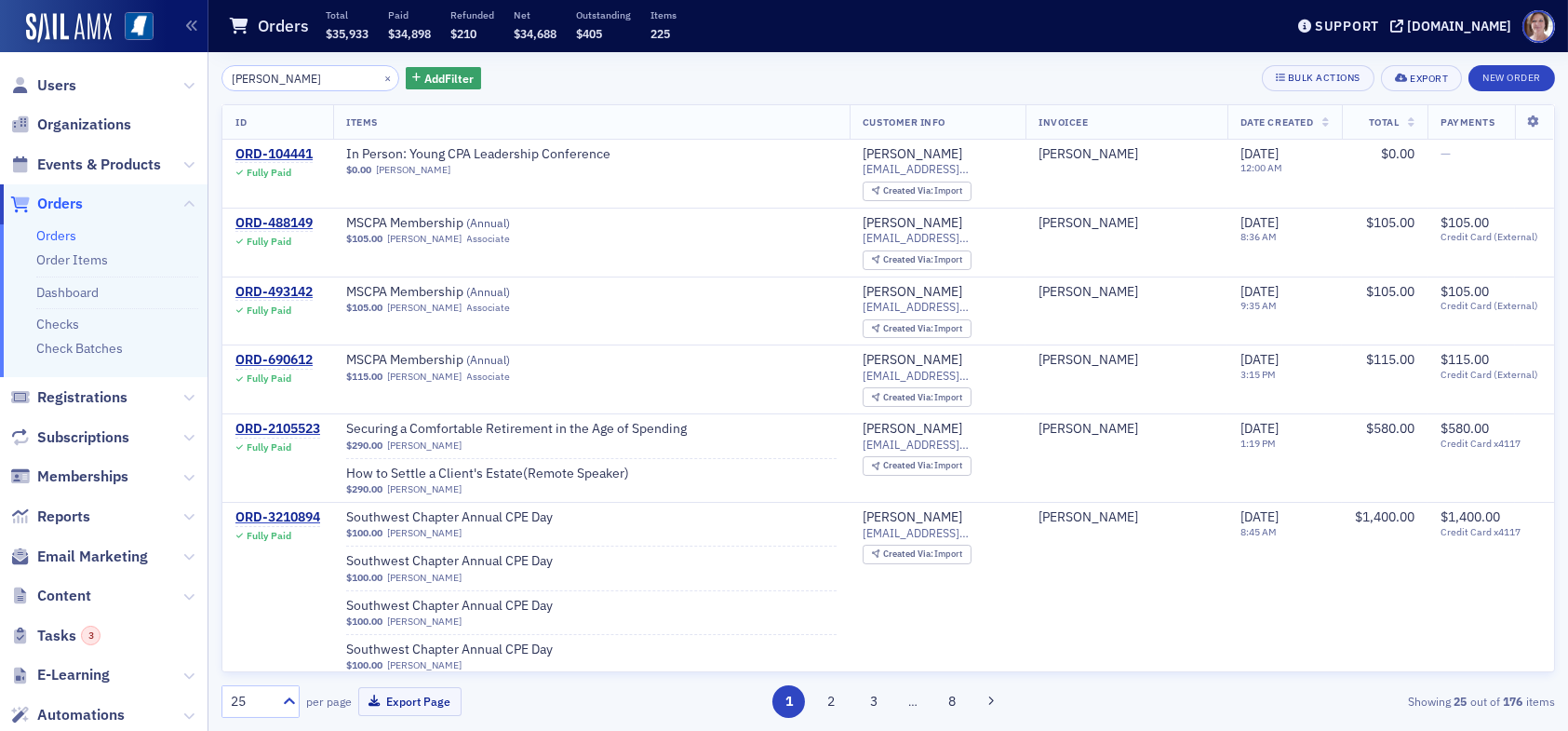
drag, startPoint x: 331, startPoint y: 80, endPoint x: 137, endPoint y: 72, distance: 194.2
click at [140, 73] on div "Users Organizations Events & Products Orders Orders Order Items Dashboard Check…" at bounding box center [784, 366] width 1568 height 731
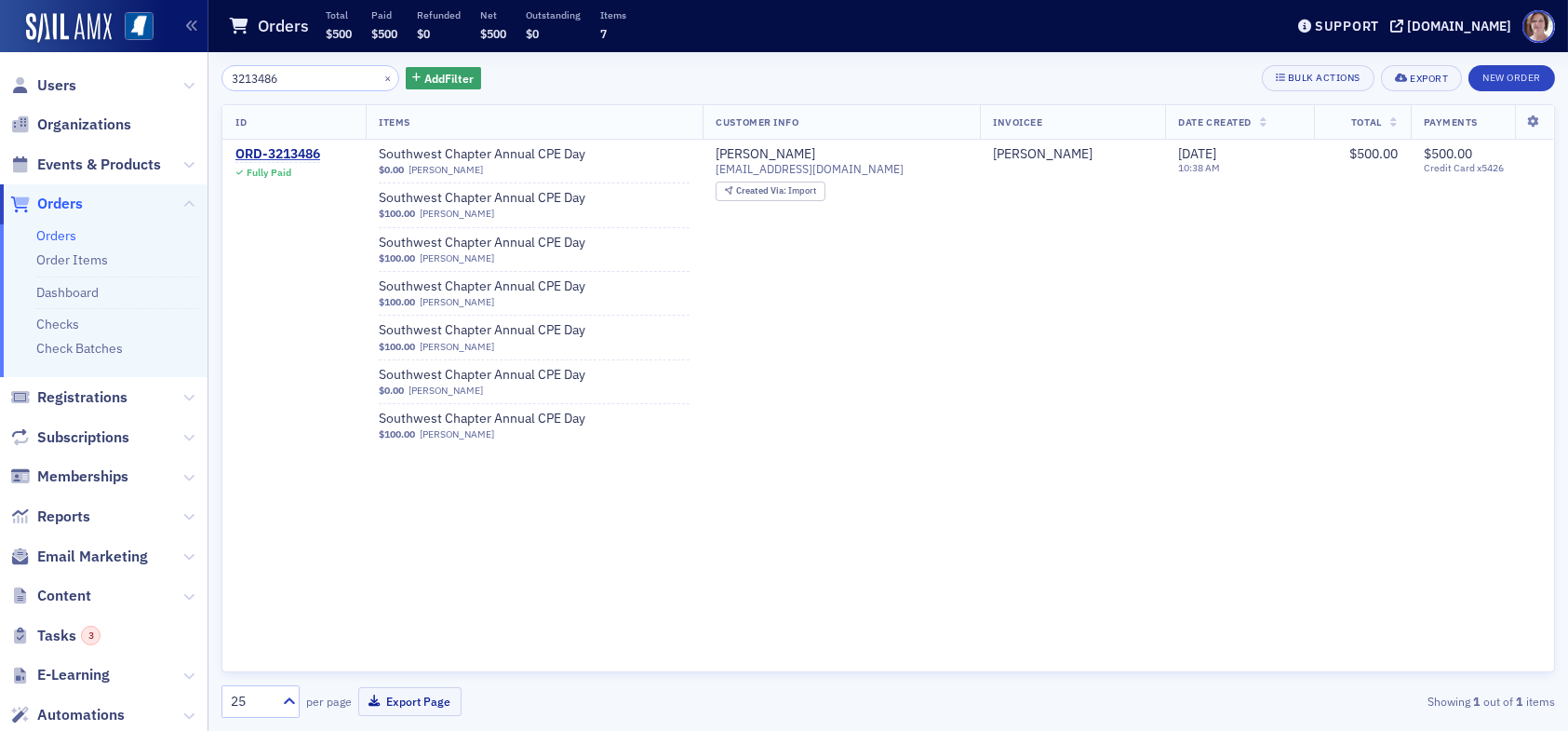
drag, startPoint x: 294, startPoint y: 72, endPoint x: 174, endPoint y: 69, distance: 120.0
click at [174, 69] on div "Users Organizations Events & Products Orders Orders Order Items Dashboard Check…" at bounding box center [784, 366] width 1568 height 731
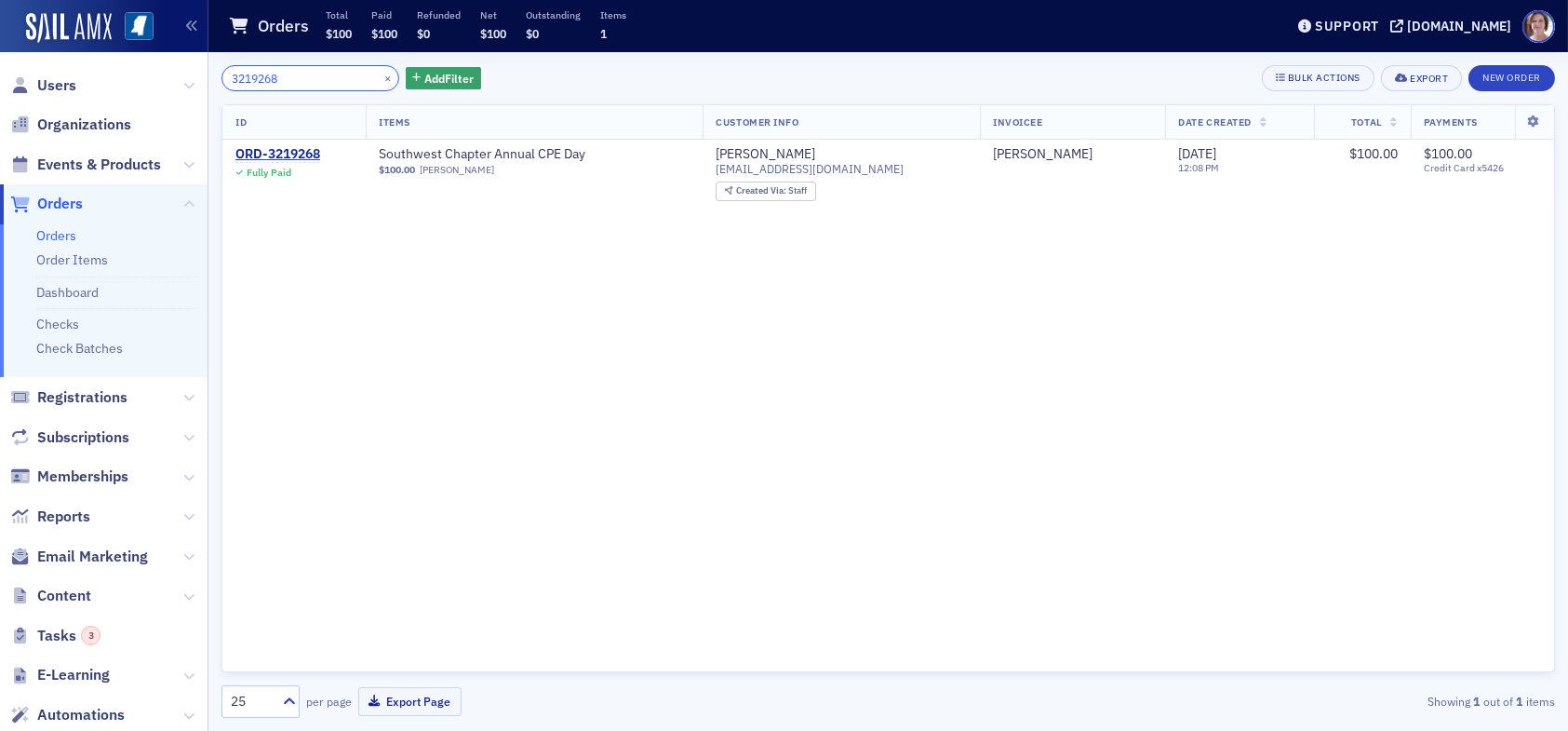
drag, startPoint x: 299, startPoint y: 75, endPoint x: 84, endPoint y: 85, distance: 215.2
click at [84, 85] on div "Users Organizations Events & Products Orders Orders Order Items Dashboard Check…" at bounding box center [784, 366] width 1568 height 731
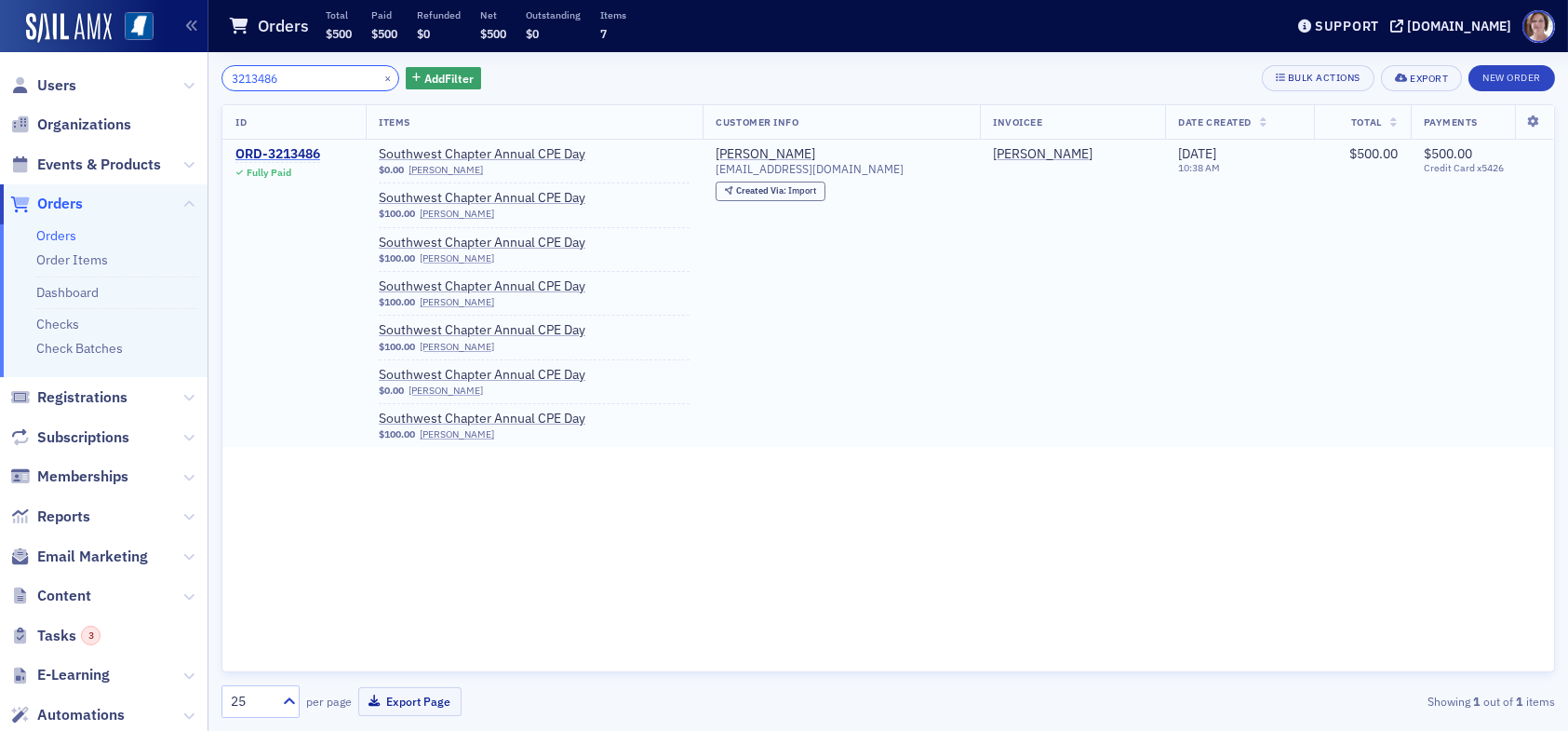
type input "3213486"
click at [295, 153] on div "ORD-3213486" at bounding box center [277, 155] width 84 height 17
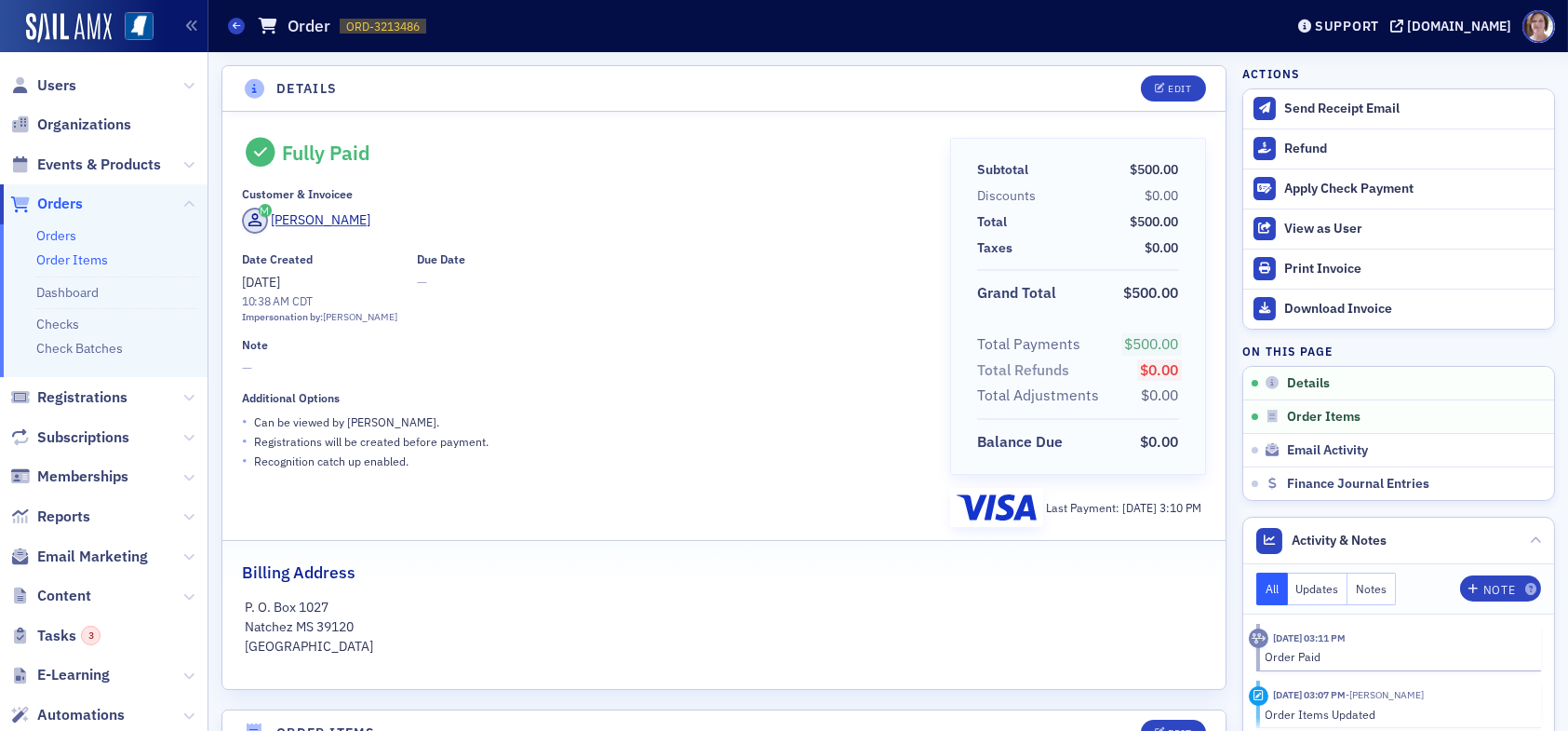
click at [75, 255] on link "Order Items" at bounding box center [72, 260] width 71 height 17
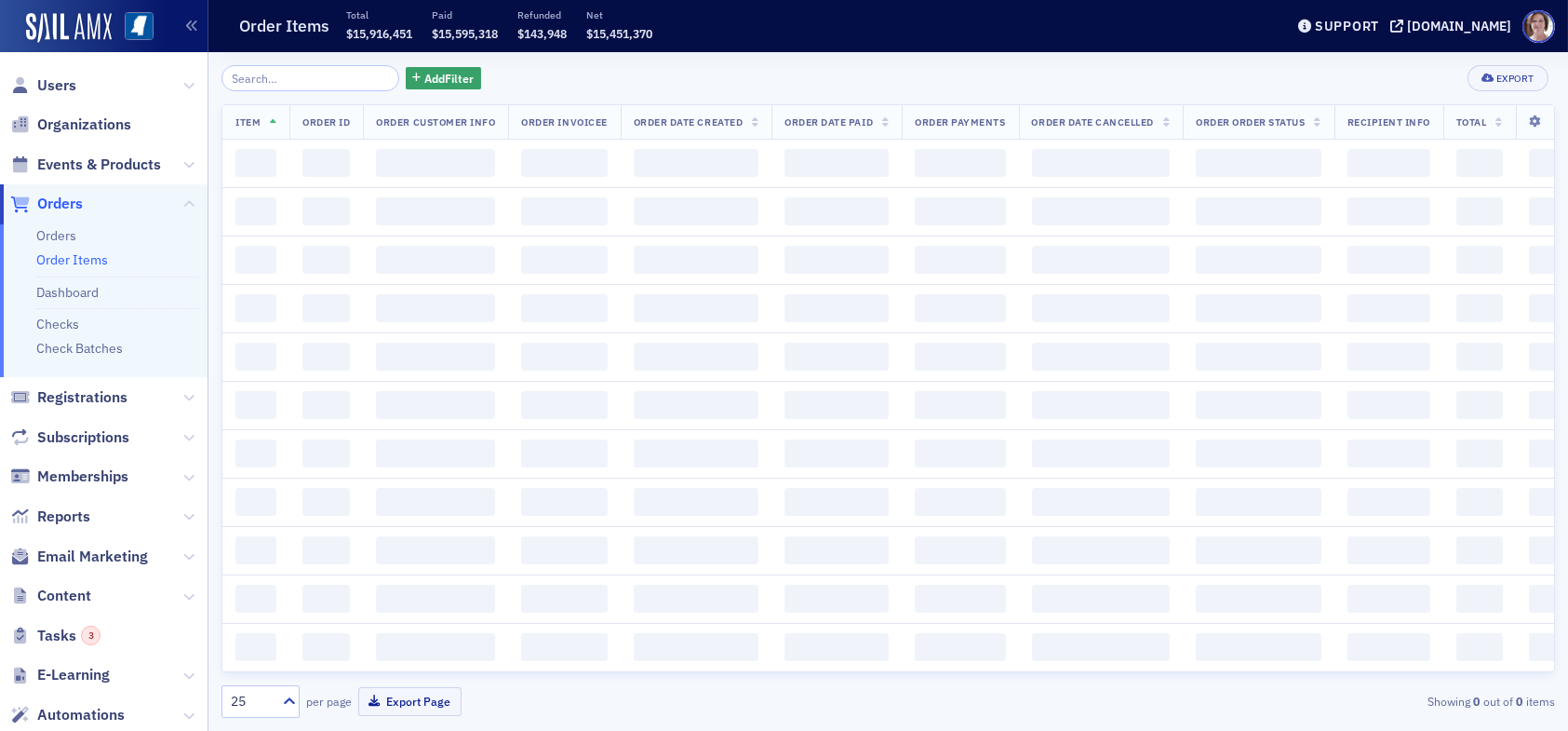
click at [280, 68] on input "search" at bounding box center [310, 78] width 177 height 26
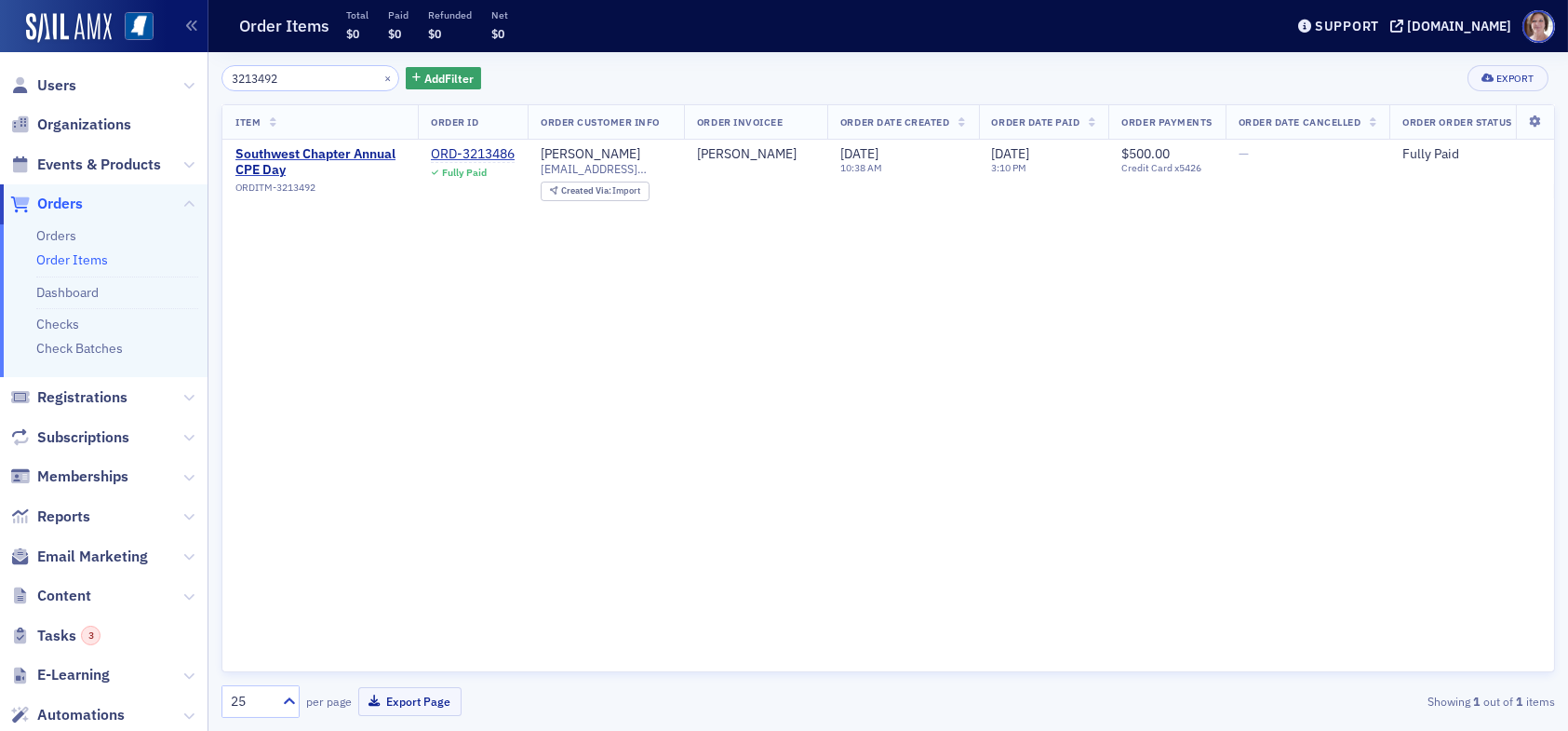
click at [301, 79] on input "3213492" at bounding box center [310, 78] width 177 height 26
click at [293, 73] on input "3213488" at bounding box center [310, 78] width 177 height 26
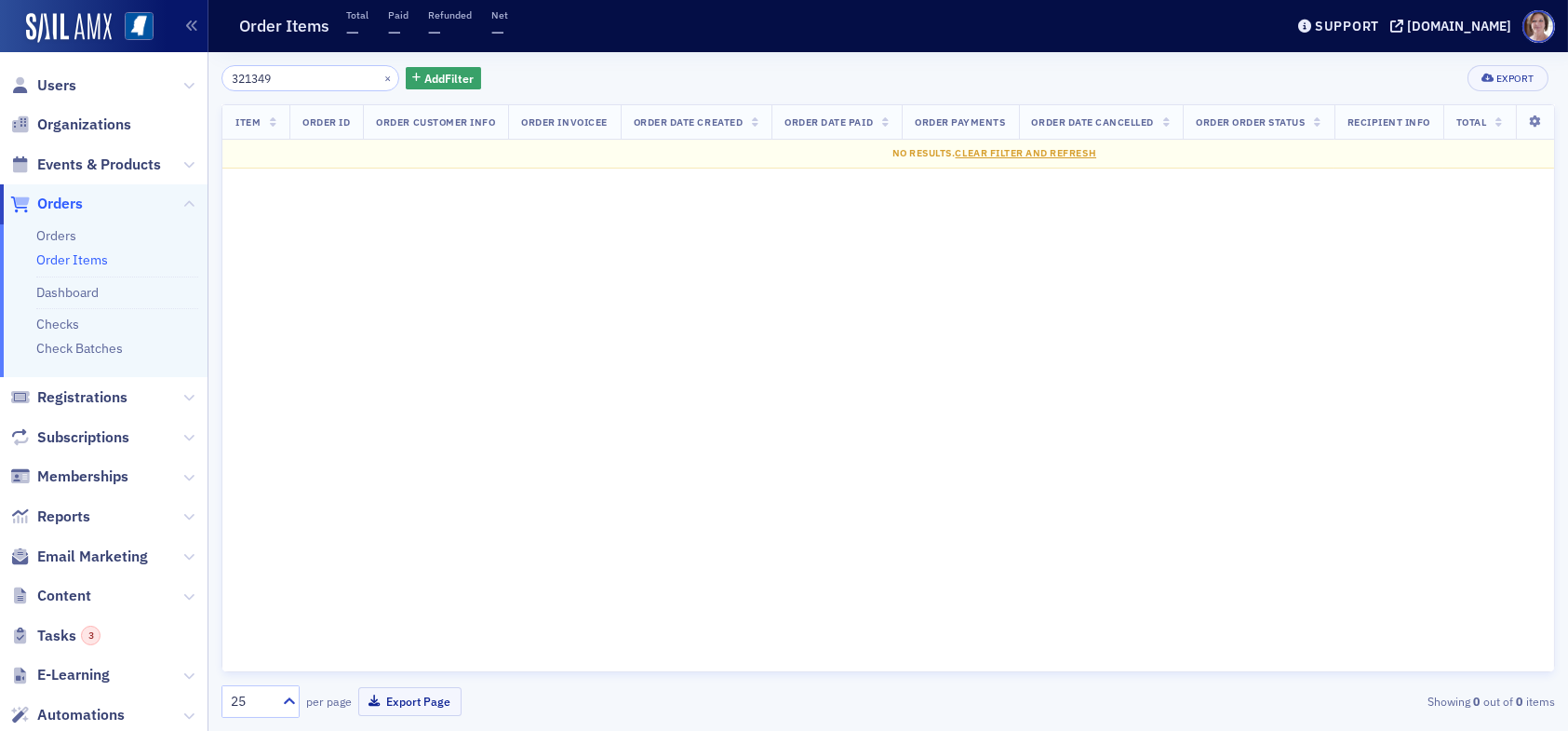
type input "3213493"
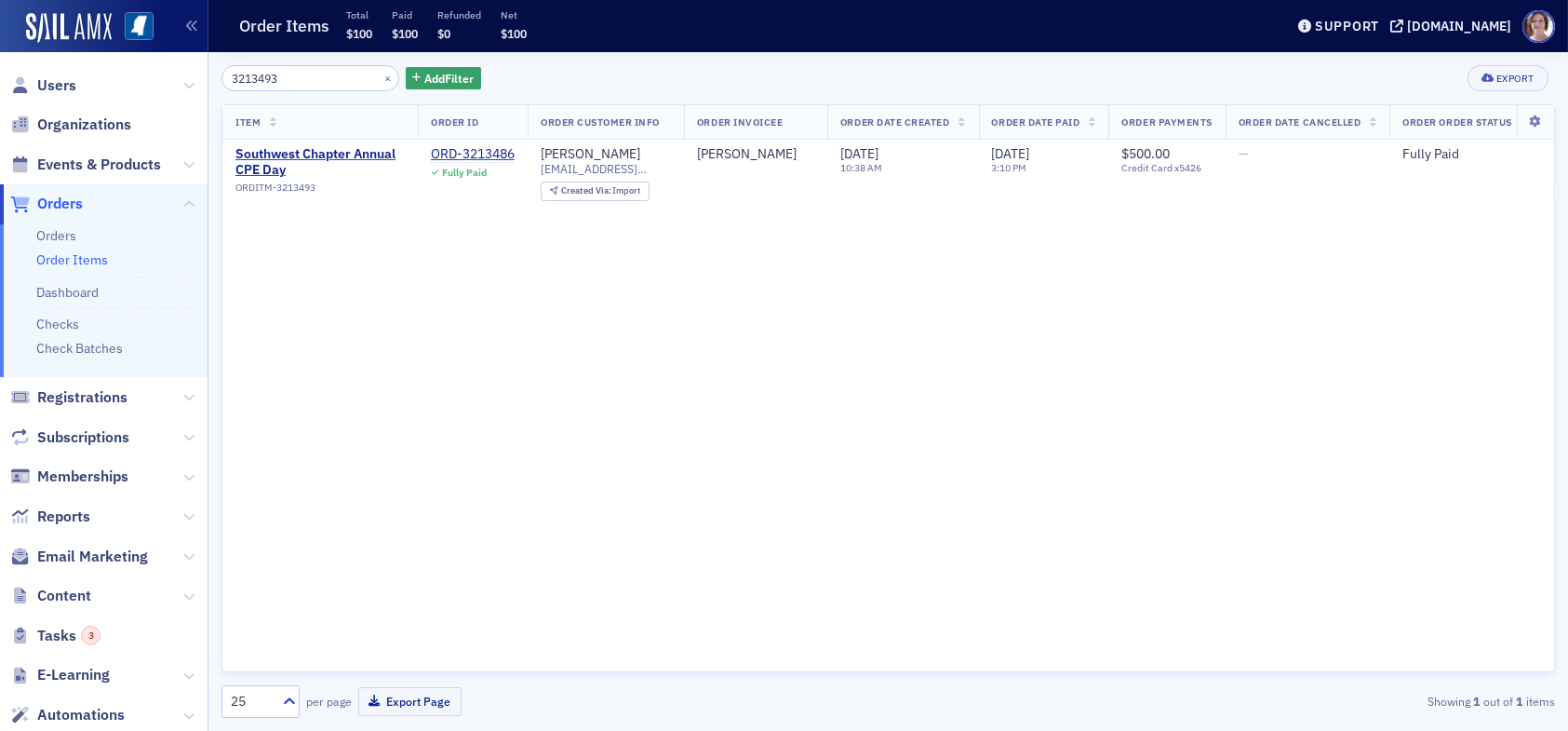
drag, startPoint x: 290, startPoint y: 78, endPoint x: 192, endPoint y: 66, distance: 98.7
click at [192, 66] on div "Users Organizations Events & Products Orders Orders Order Items Dashboard Check…" at bounding box center [784, 366] width 1568 height 731
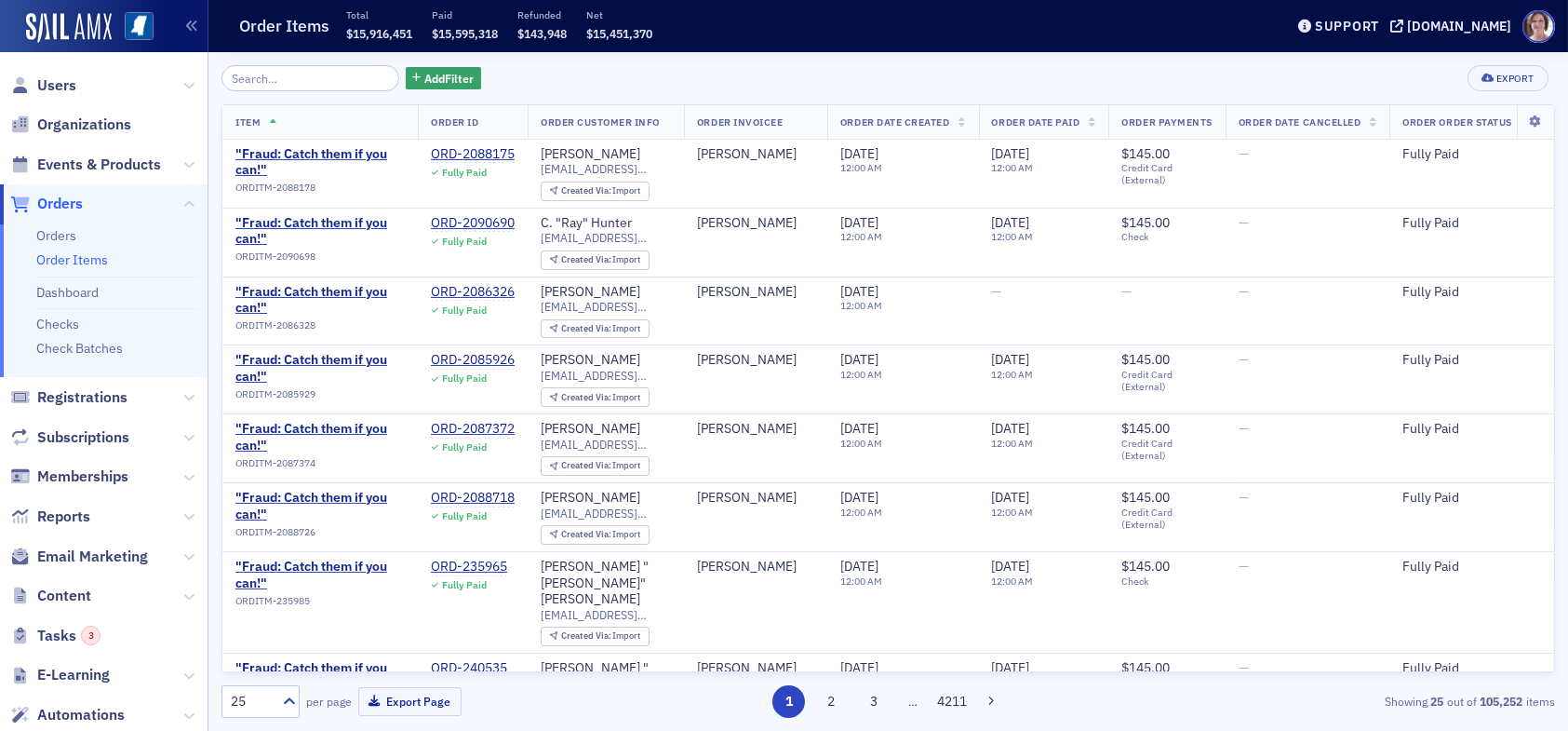
click at [67, 196] on span "Orders" at bounding box center [60, 203] width 46 height 21
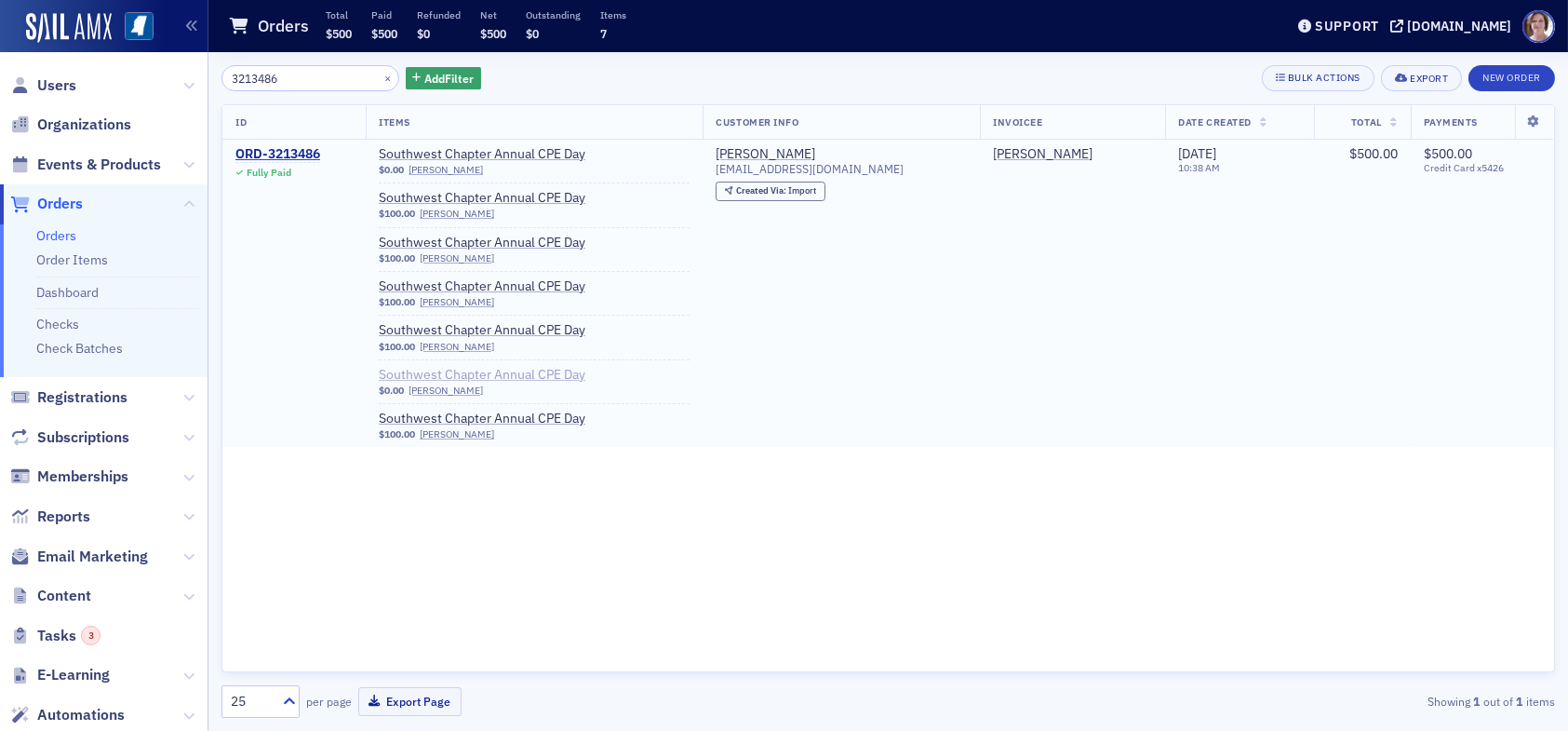
click at [455, 373] on span "Southwest Chapter Annual CPE Day" at bounding box center [495, 374] width 235 height 17
click at [274, 154] on div "ORD-3213486" at bounding box center [277, 155] width 84 height 17
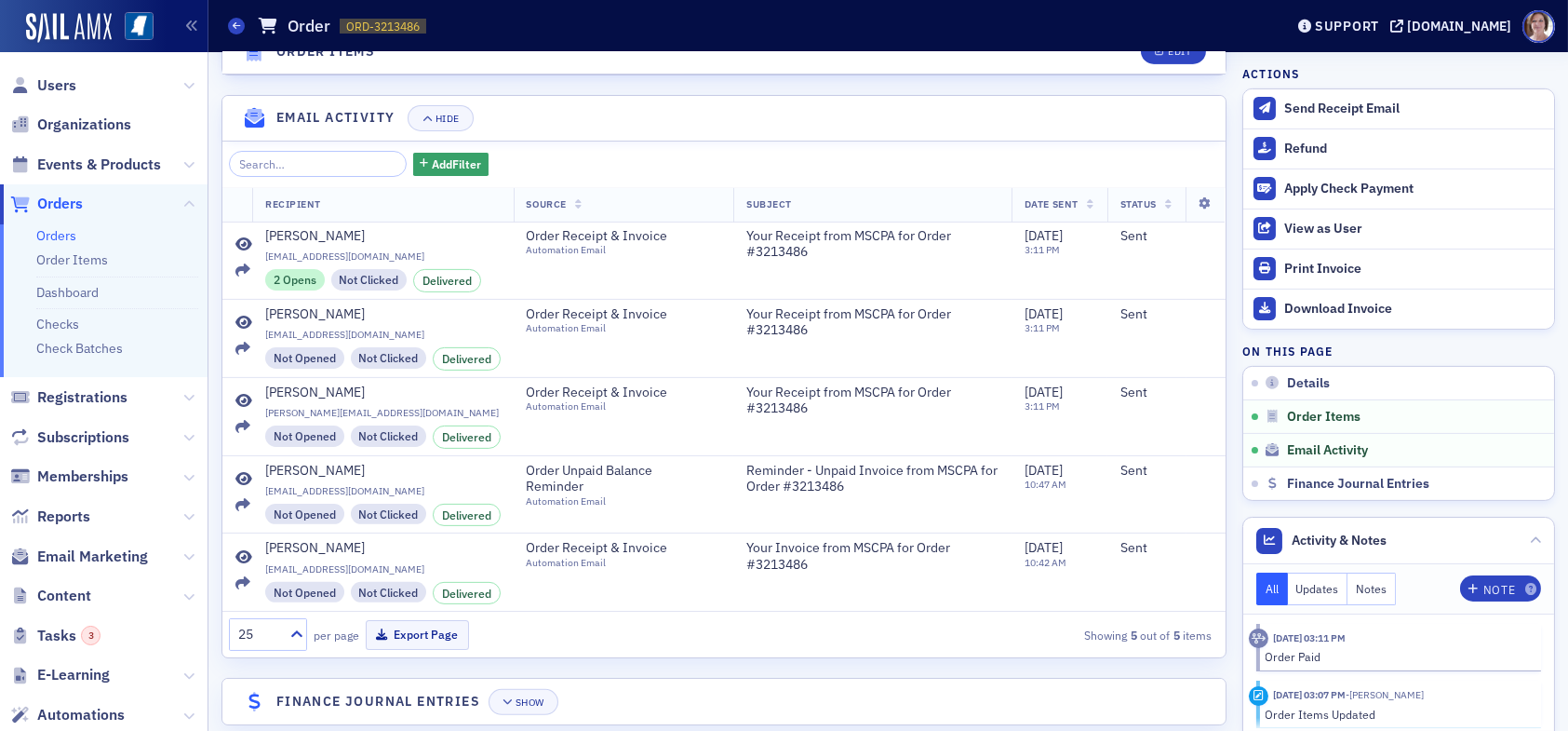
scroll to position [1799, 0]
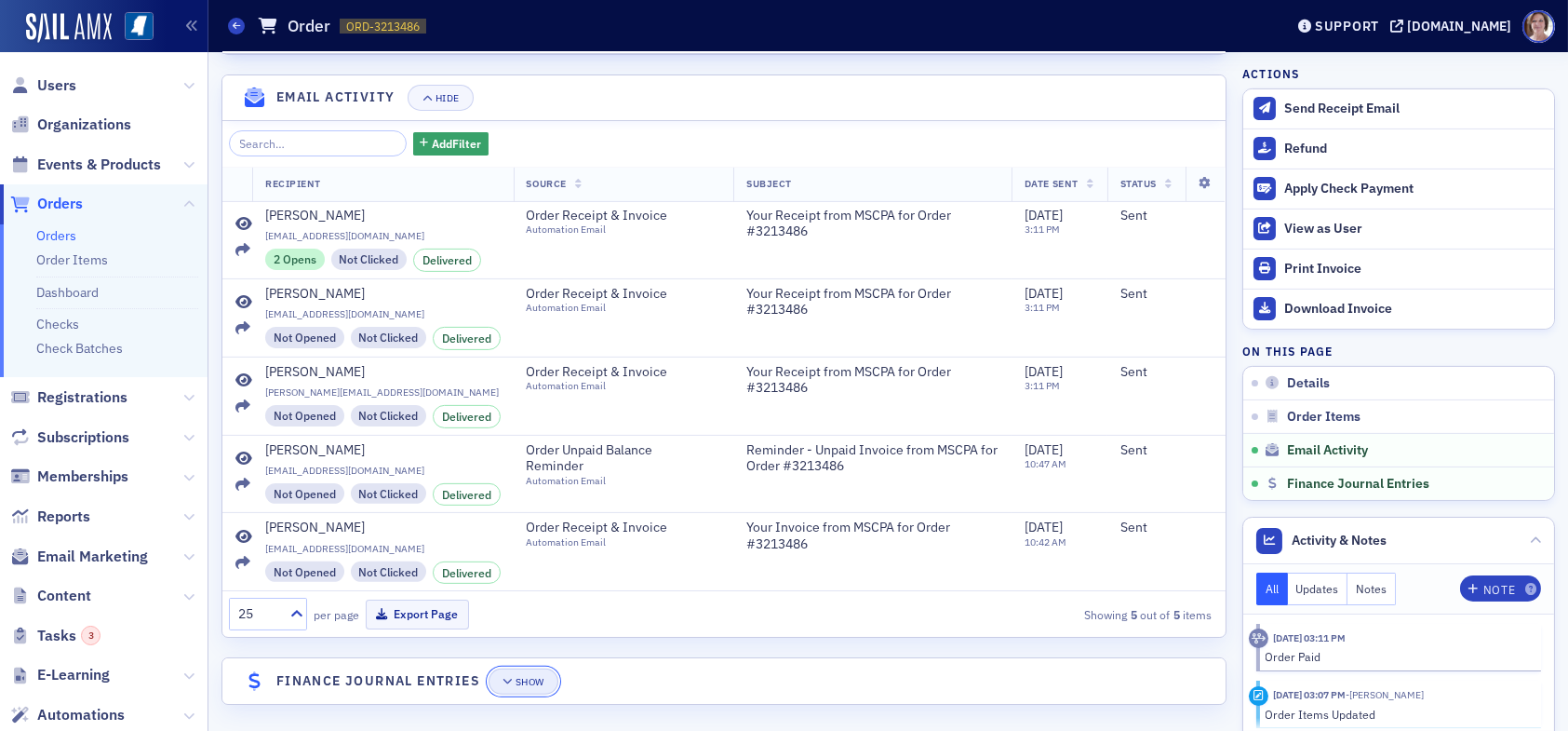
click at [532, 677] on div "Show" at bounding box center [530, 681] width 29 height 10
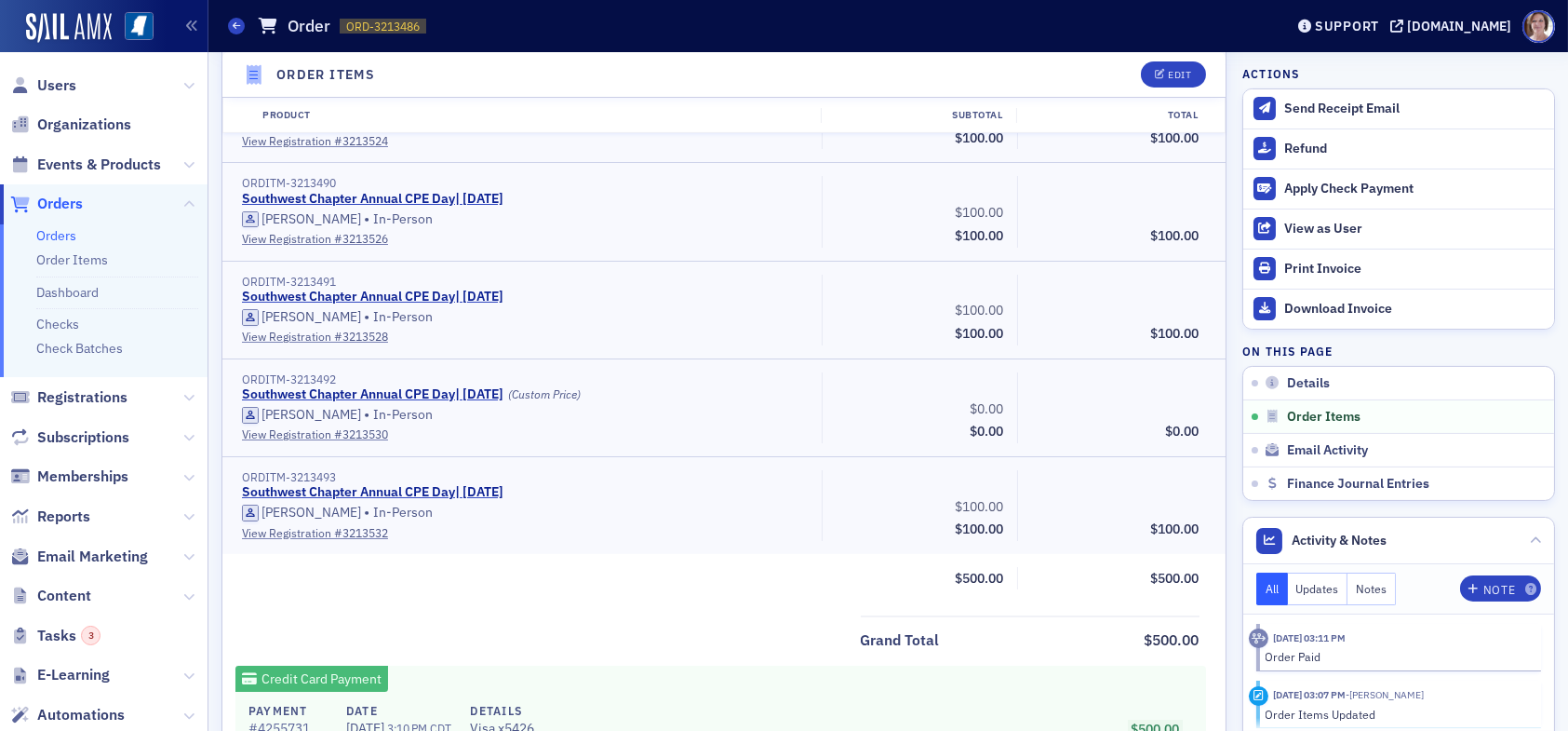
scroll to position [829, 0]
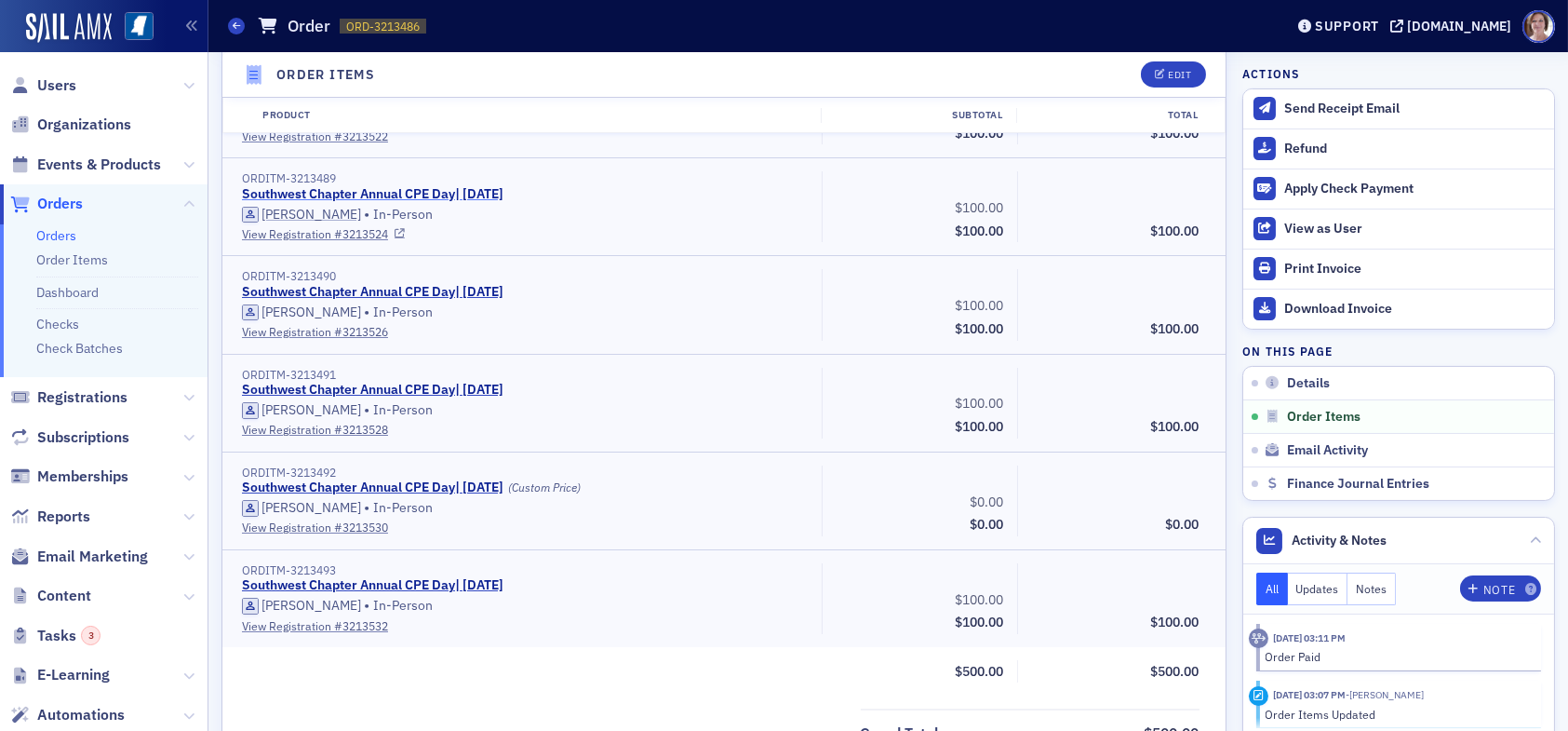
click at [338, 186] on link "Southwest Chapter Annual CPE Day | 7/15/2025" at bounding box center [372, 194] width 261 height 17
click at [66, 516] on span "Reports" at bounding box center [64, 516] width 53 height 21
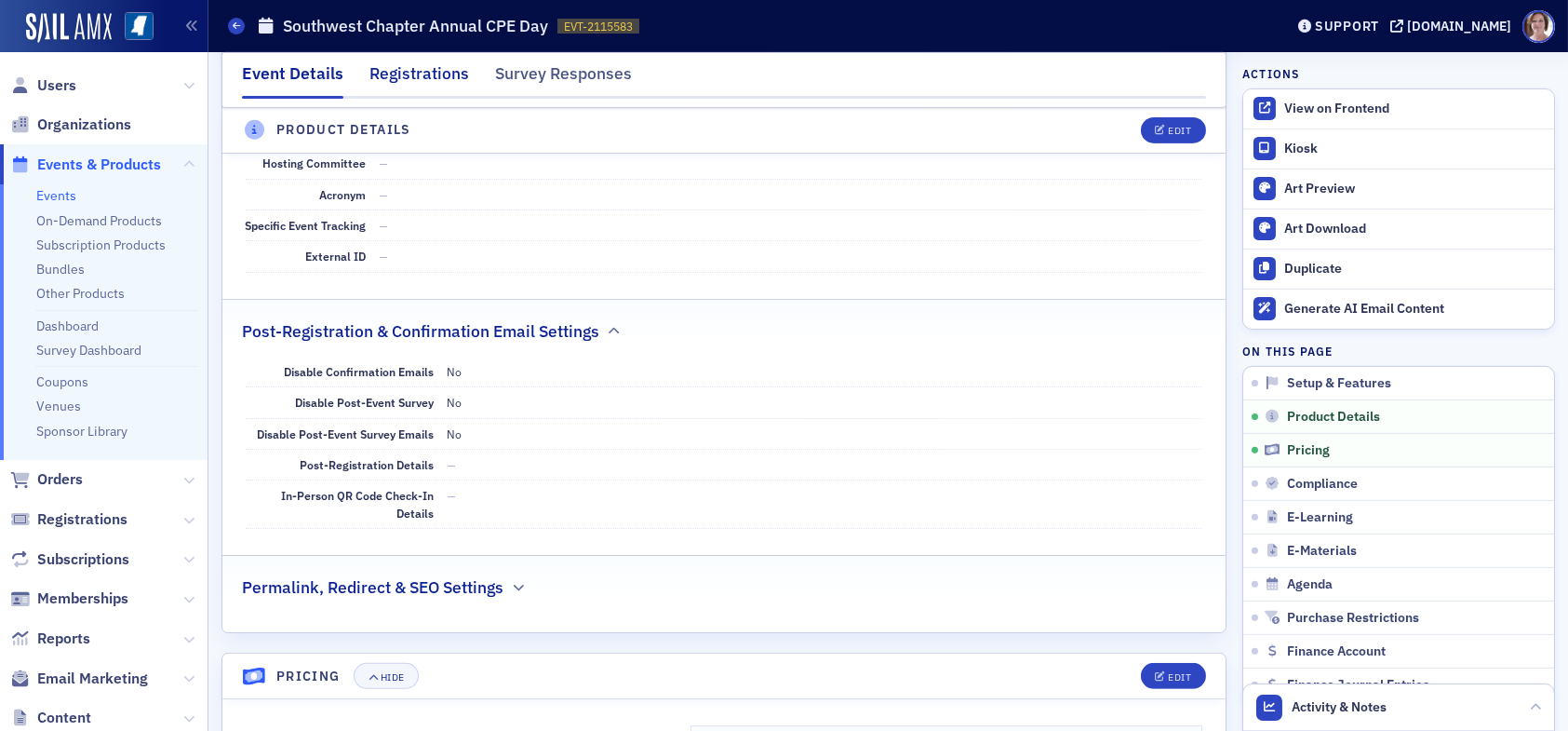
scroll to position [1861, 0]
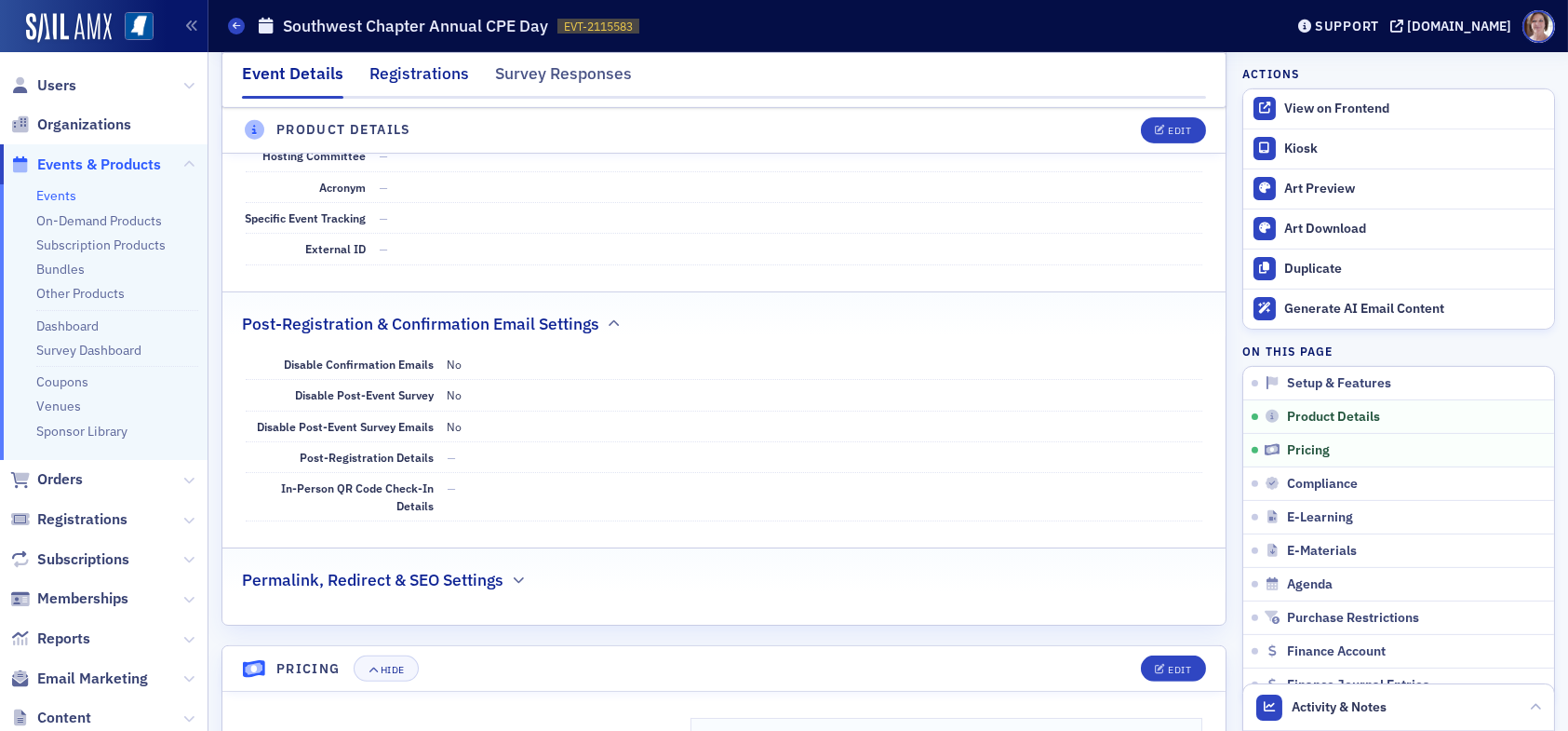
click at [413, 71] on div "Registrations" at bounding box center [419, 78] width 100 height 35
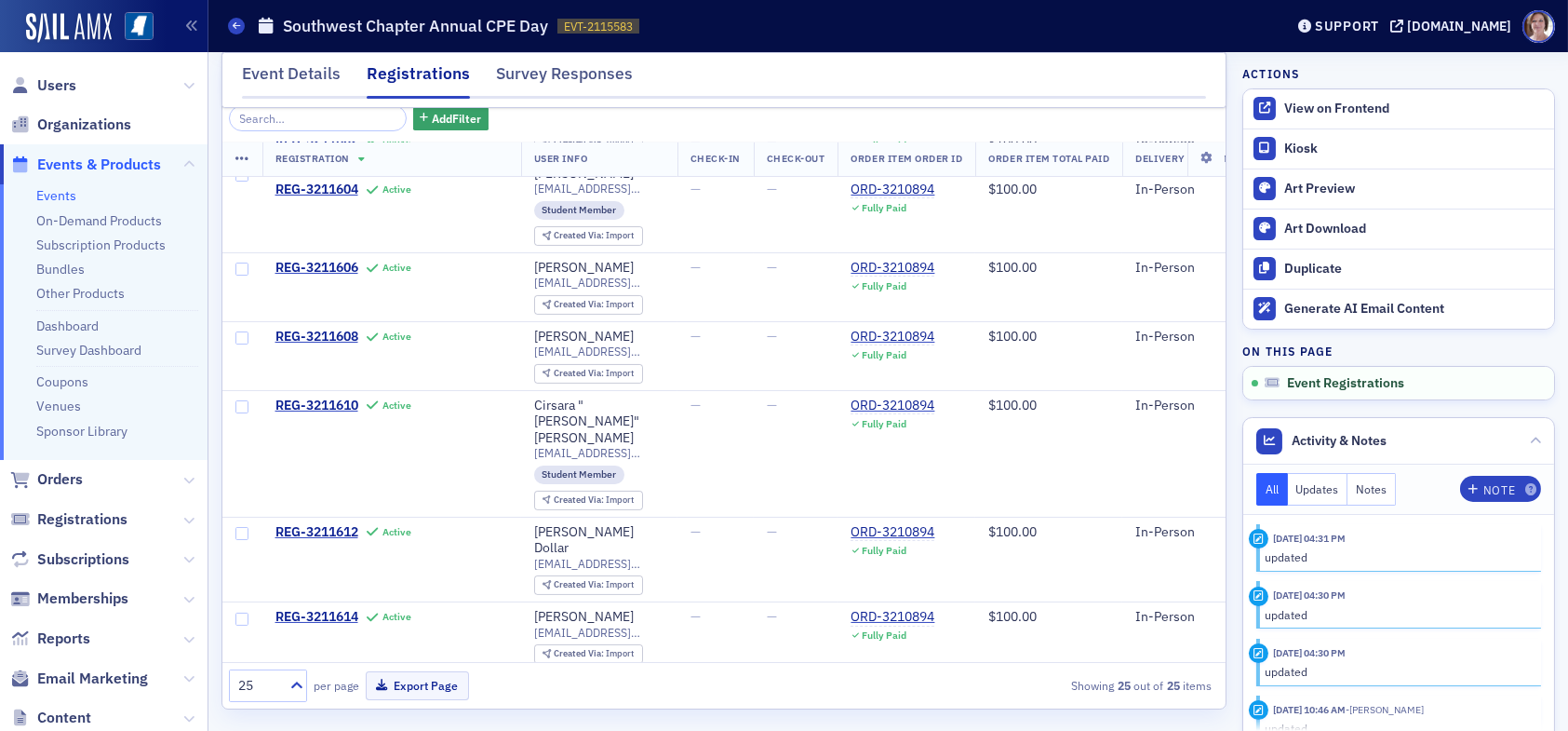
scroll to position [623, 0]
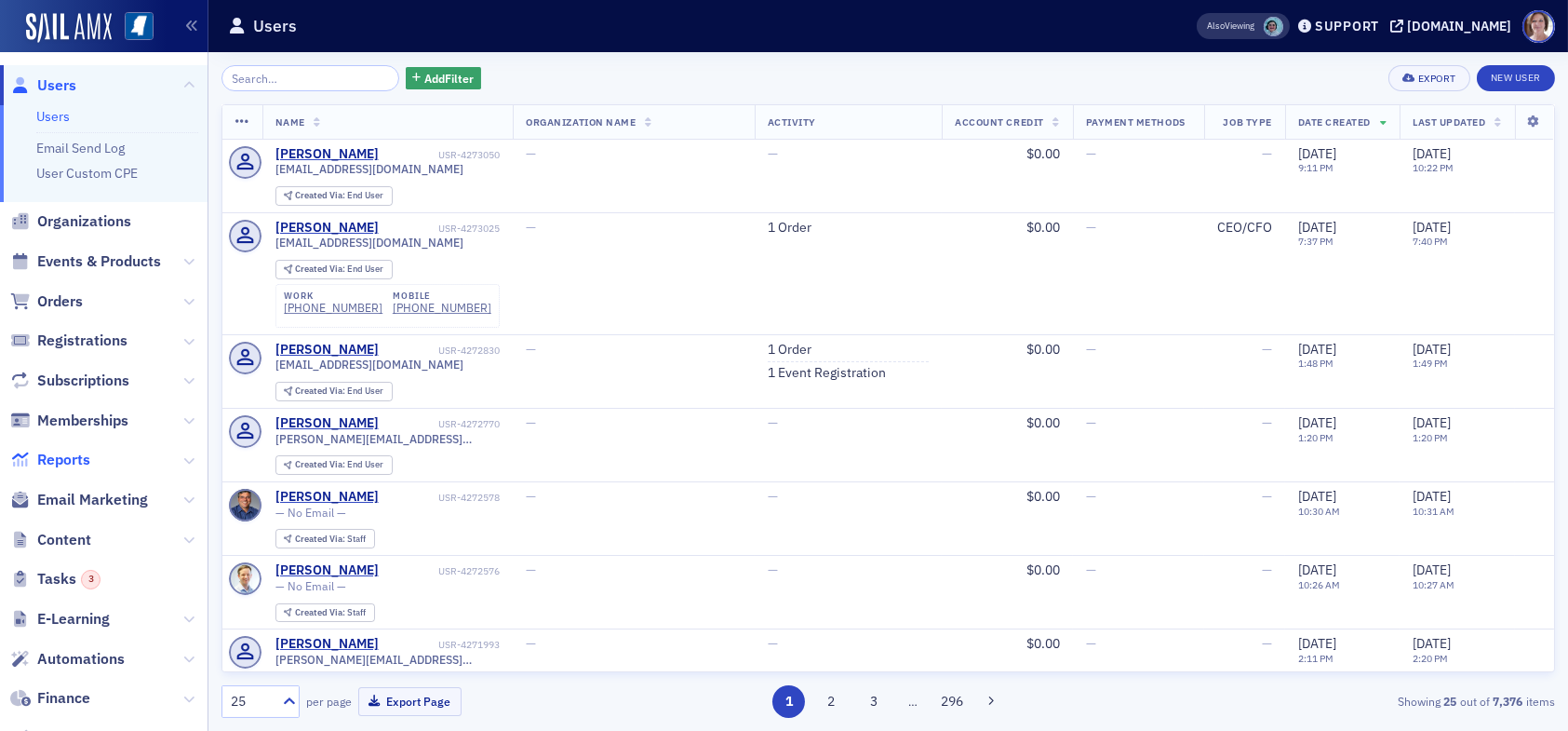
click at [79, 457] on span "Reports" at bounding box center [64, 460] width 53 height 21
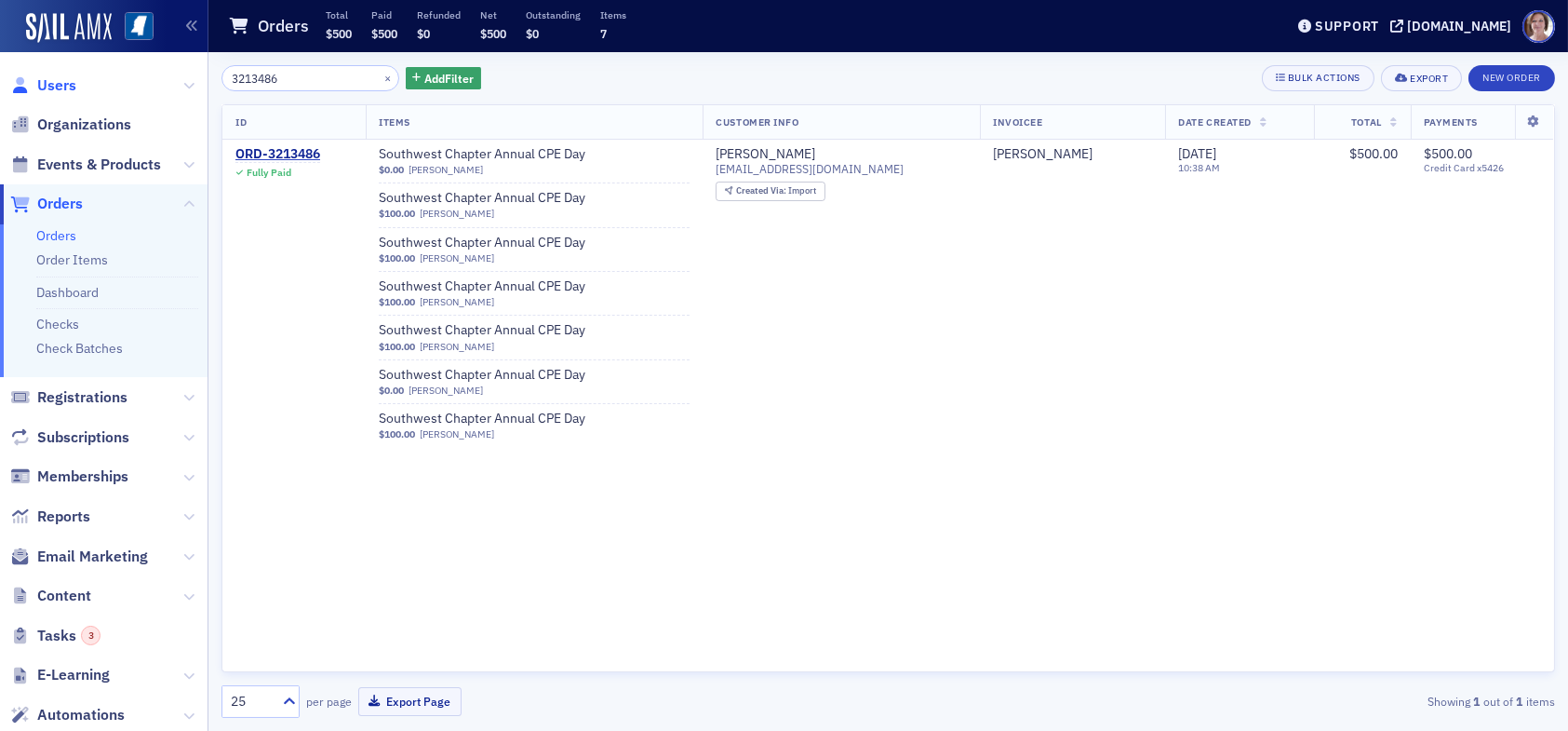
drag, startPoint x: 53, startPoint y: 85, endPoint x: 63, endPoint y: 85, distance: 10.0
click at [55, 85] on span "Users" at bounding box center [56, 85] width 39 height 21
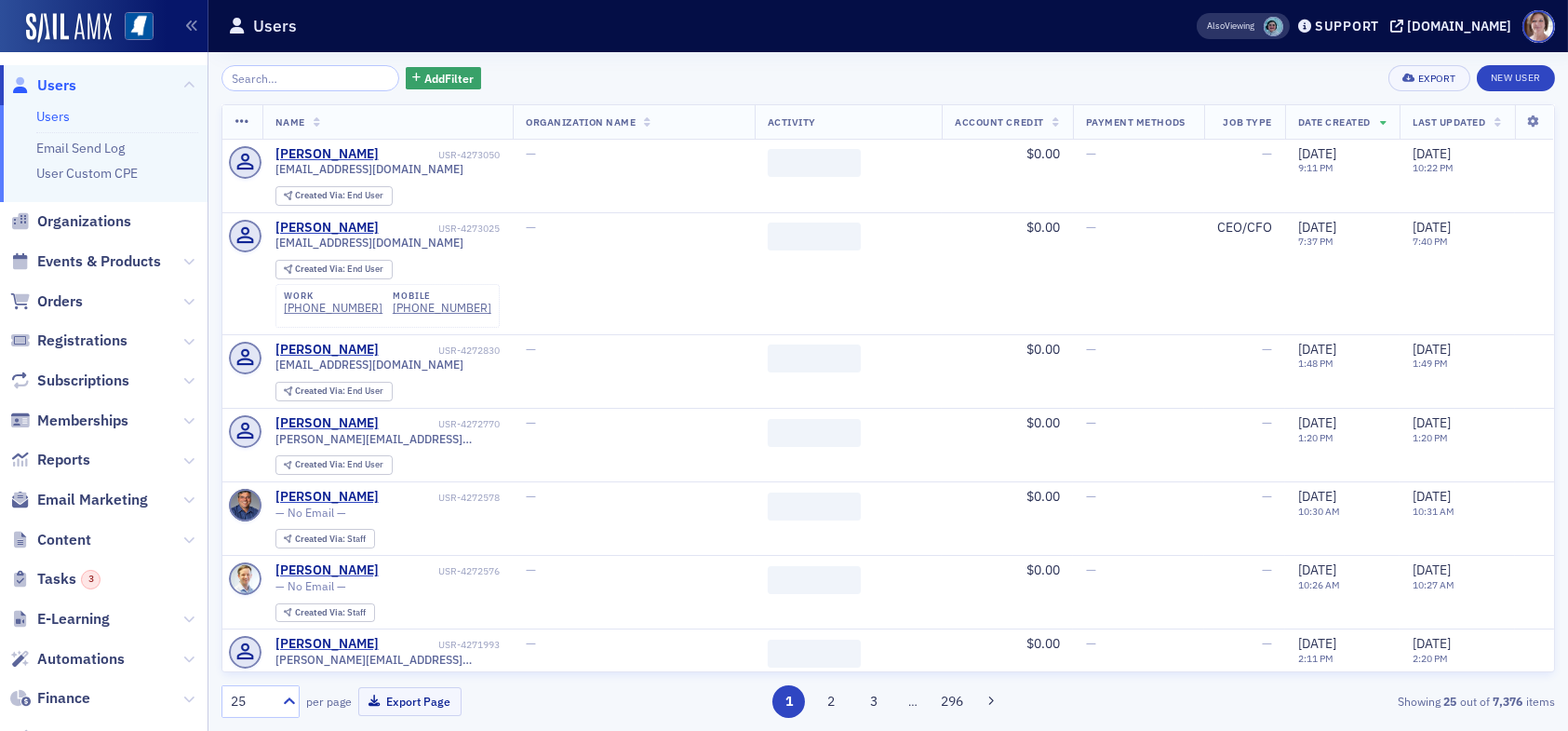
click at [292, 73] on input "search" at bounding box center [310, 78] width 177 height 26
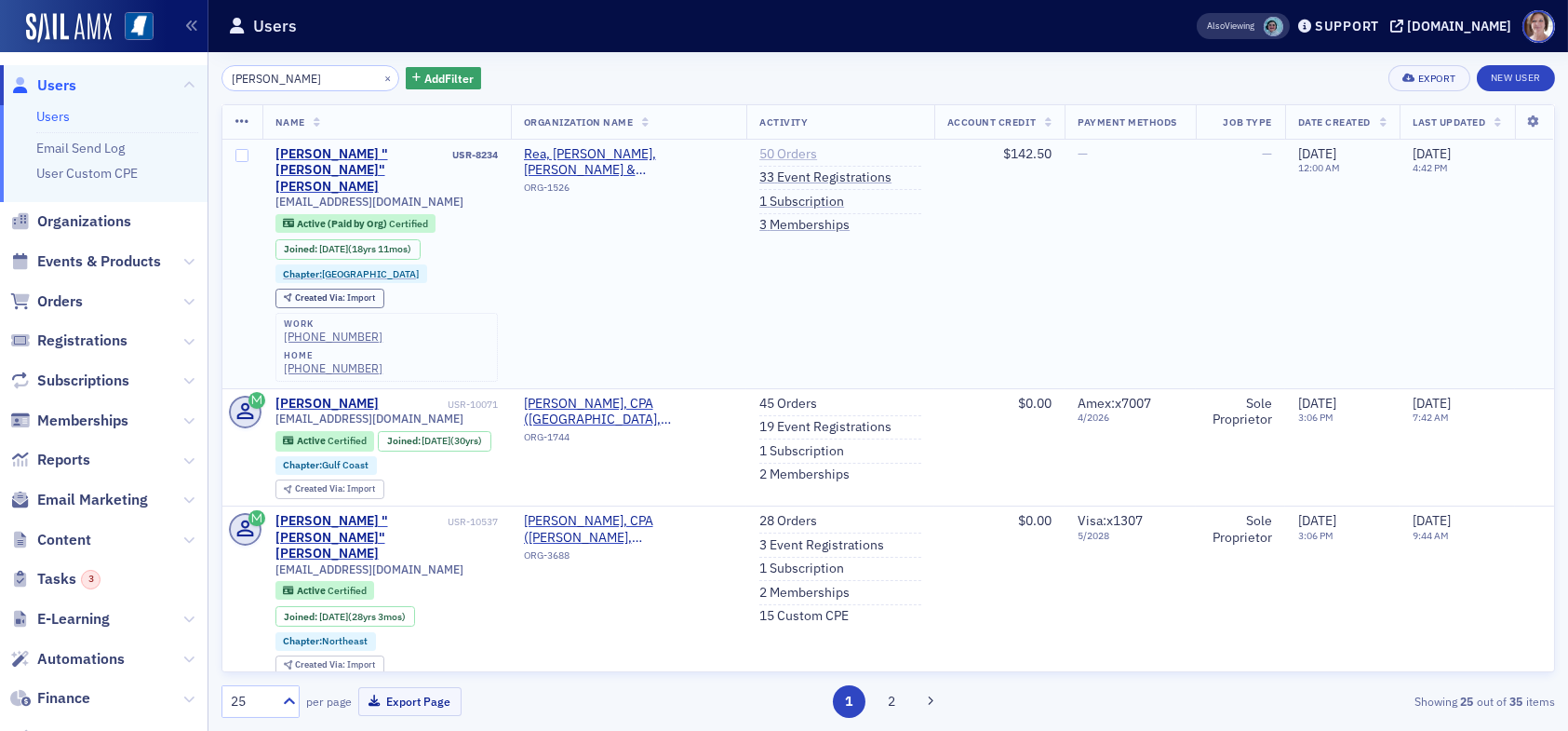
type input "doug coleman"
click at [762, 151] on link "50 Orders" at bounding box center [788, 155] width 57 height 17
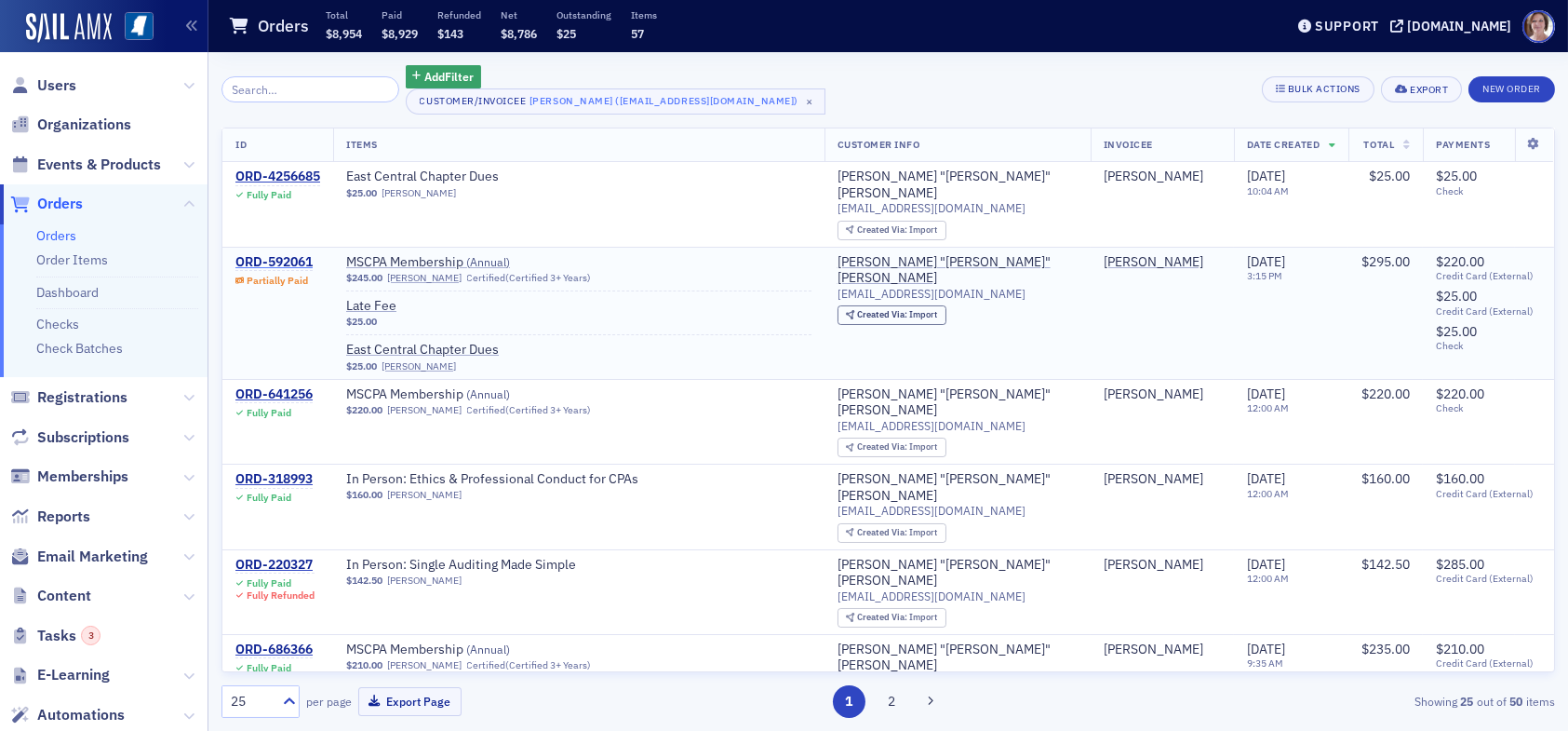
click at [296, 261] on div "ORD-592061" at bounding box center [274, 261] width 77 height 17
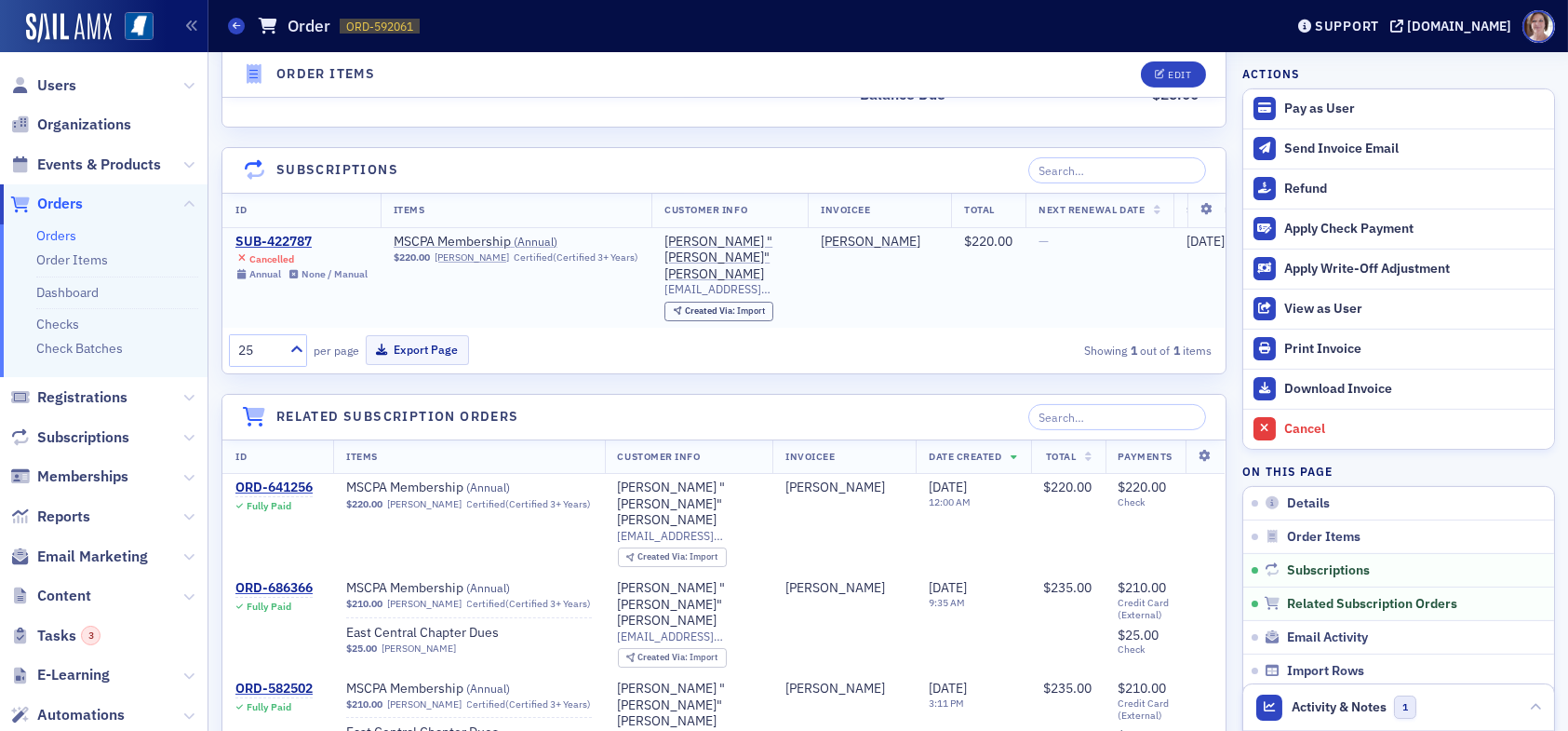
scroll to position [2159, 0]
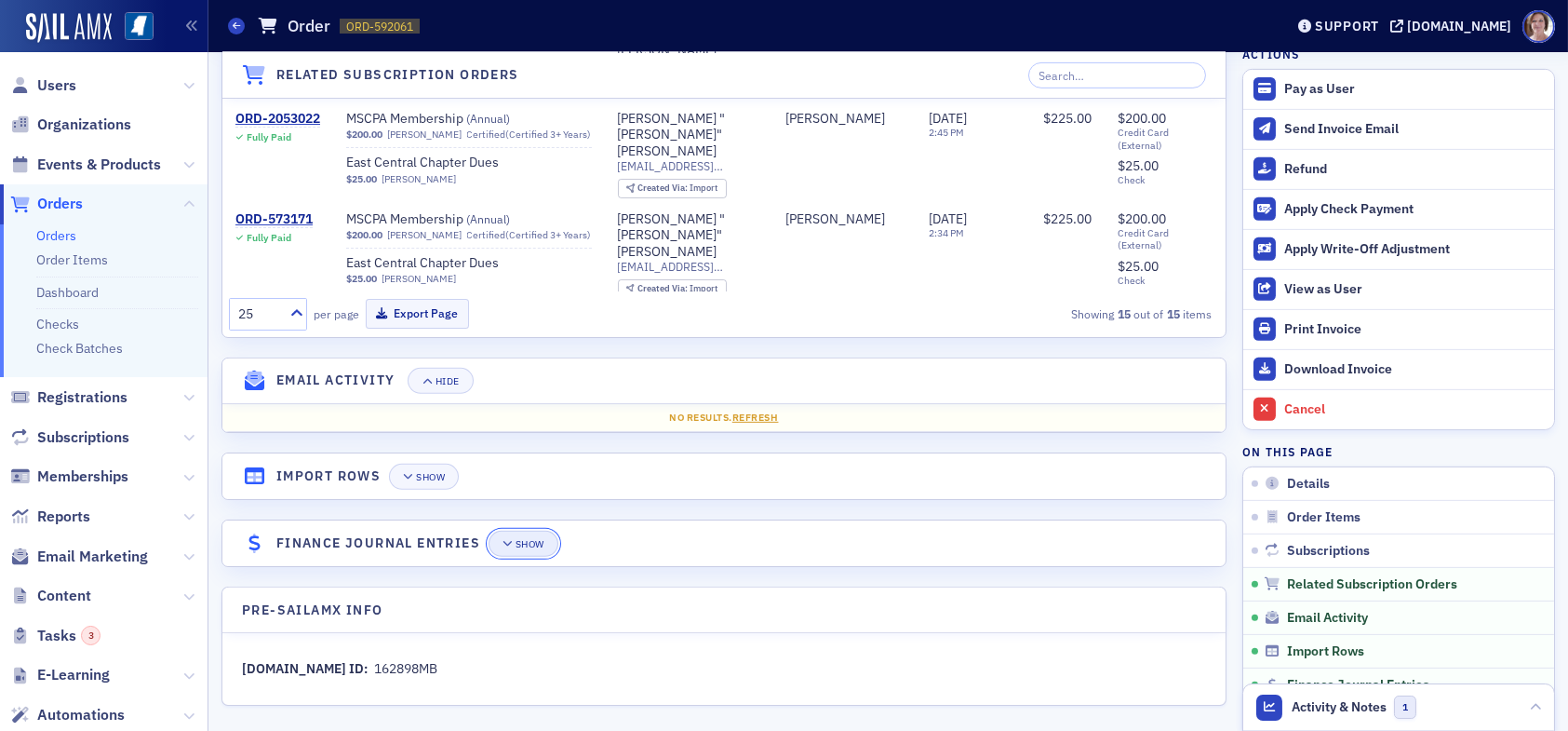
click at [521, 540] on div "Show" at bounding box center [530, 544] width 29 height 10
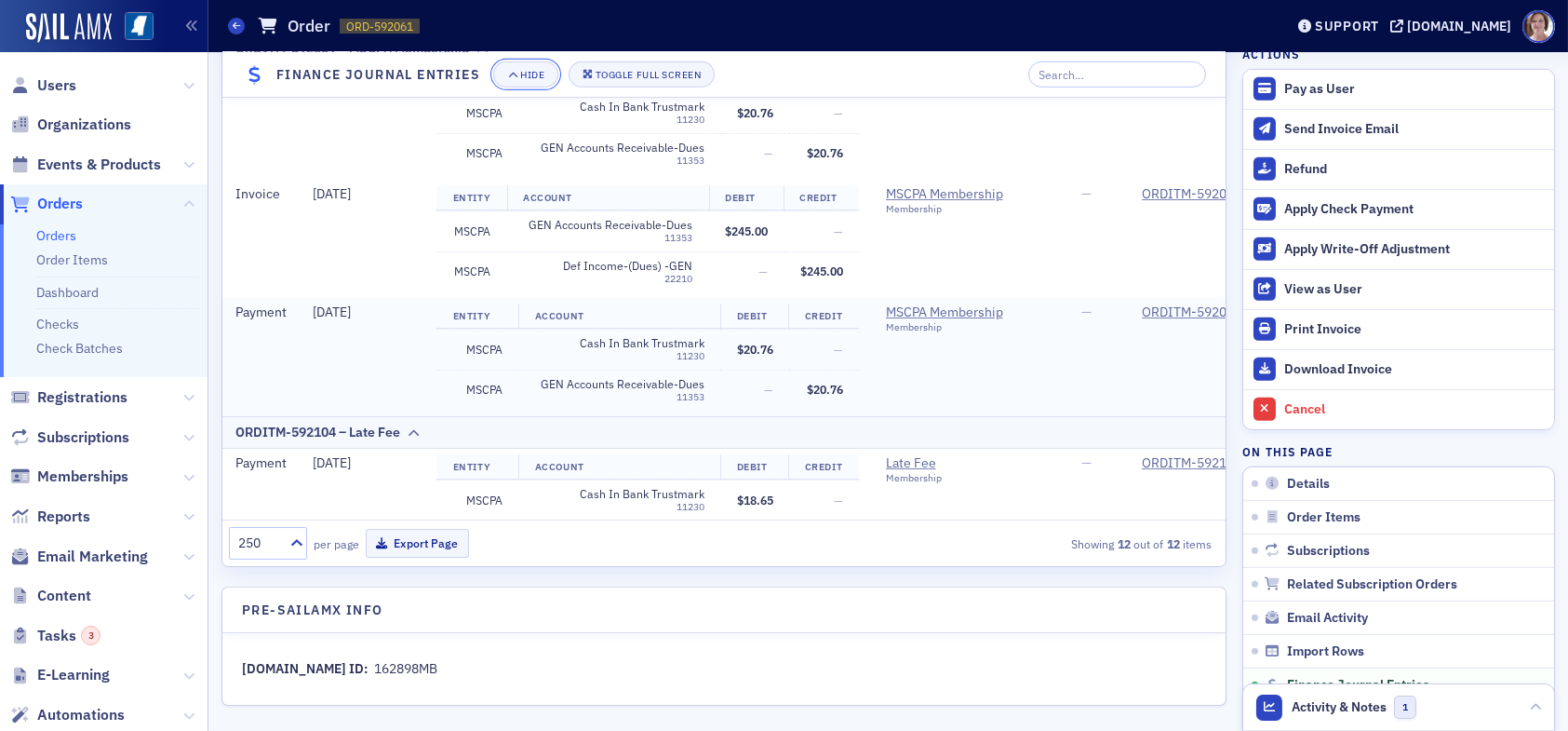
scroll to position [109, 0]
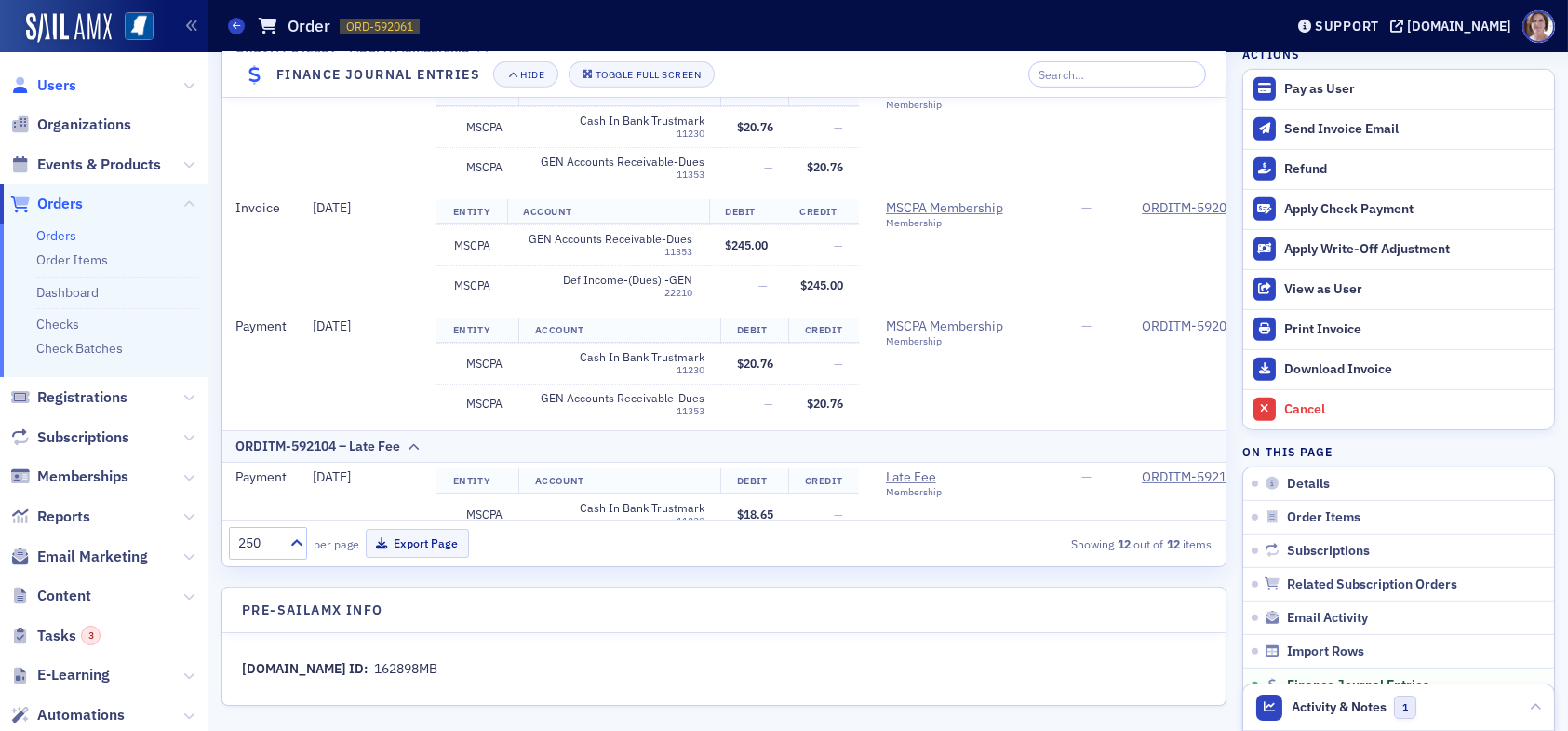
click at [58, 90] on span "Users" at bounding box center [56, 85] width 39 height 21
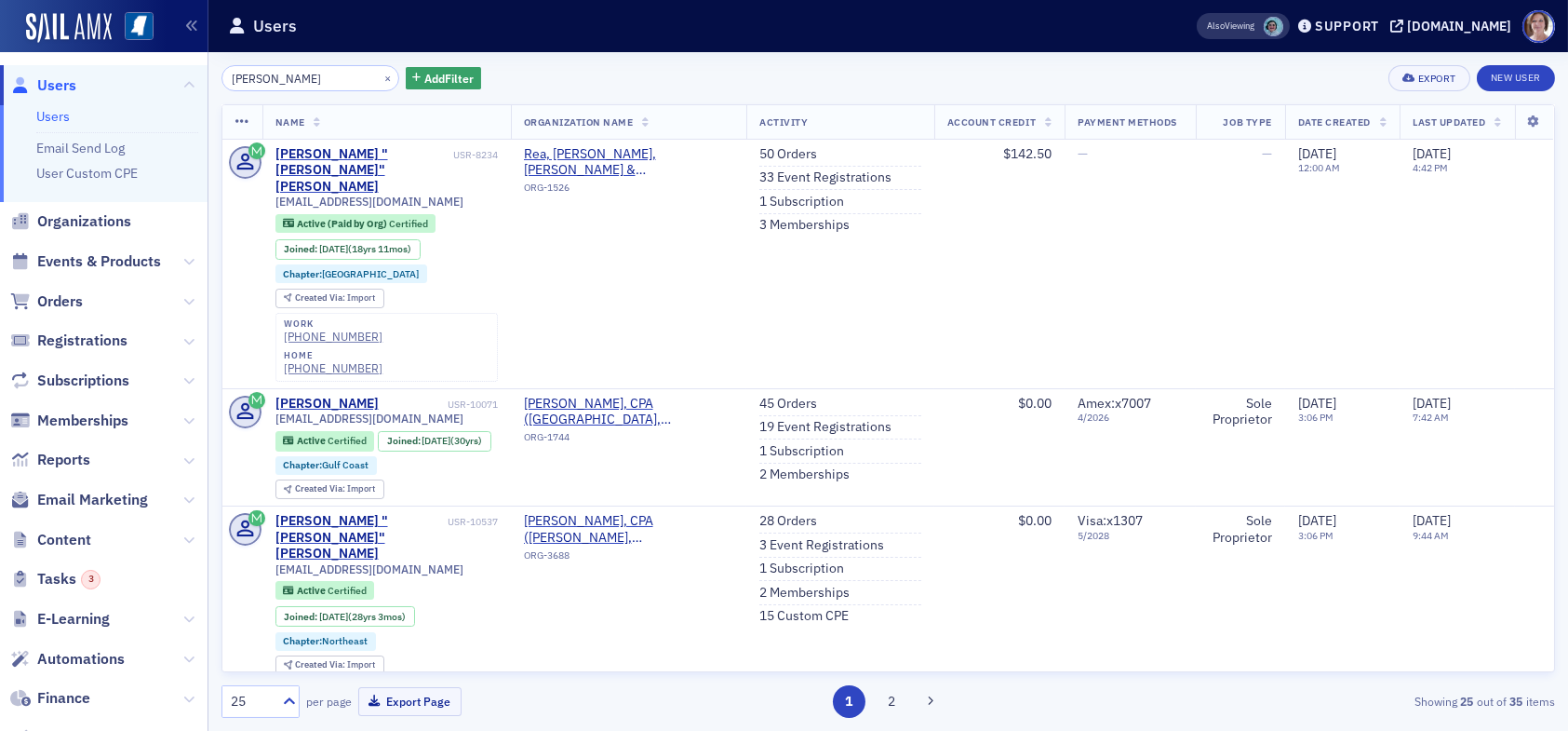
drag, startPoint x: 279, startPoint y: 79, endPoint x: 104, endPoint y: 84, distance: 175.1
click at [105, 84] on div "Users Users Email Send Log User Custom CPE Organizations Events & Products Orde…" at bounding box center [784, 366] width 1568 height 731
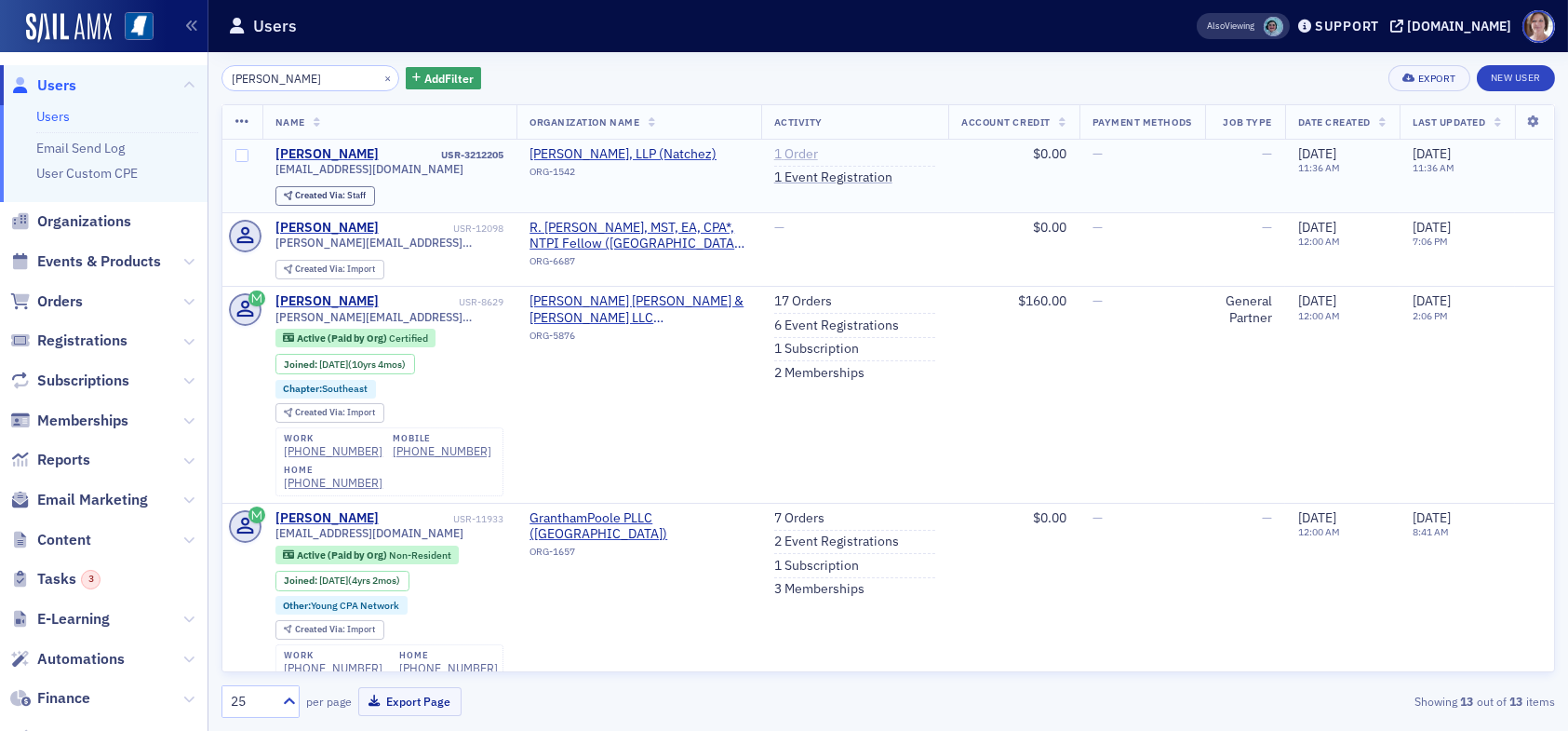
type input "[PERSON_NAME]"
click at [775, 155] on link "1 Order" at bounding box center [796, 155] width 44 height 17
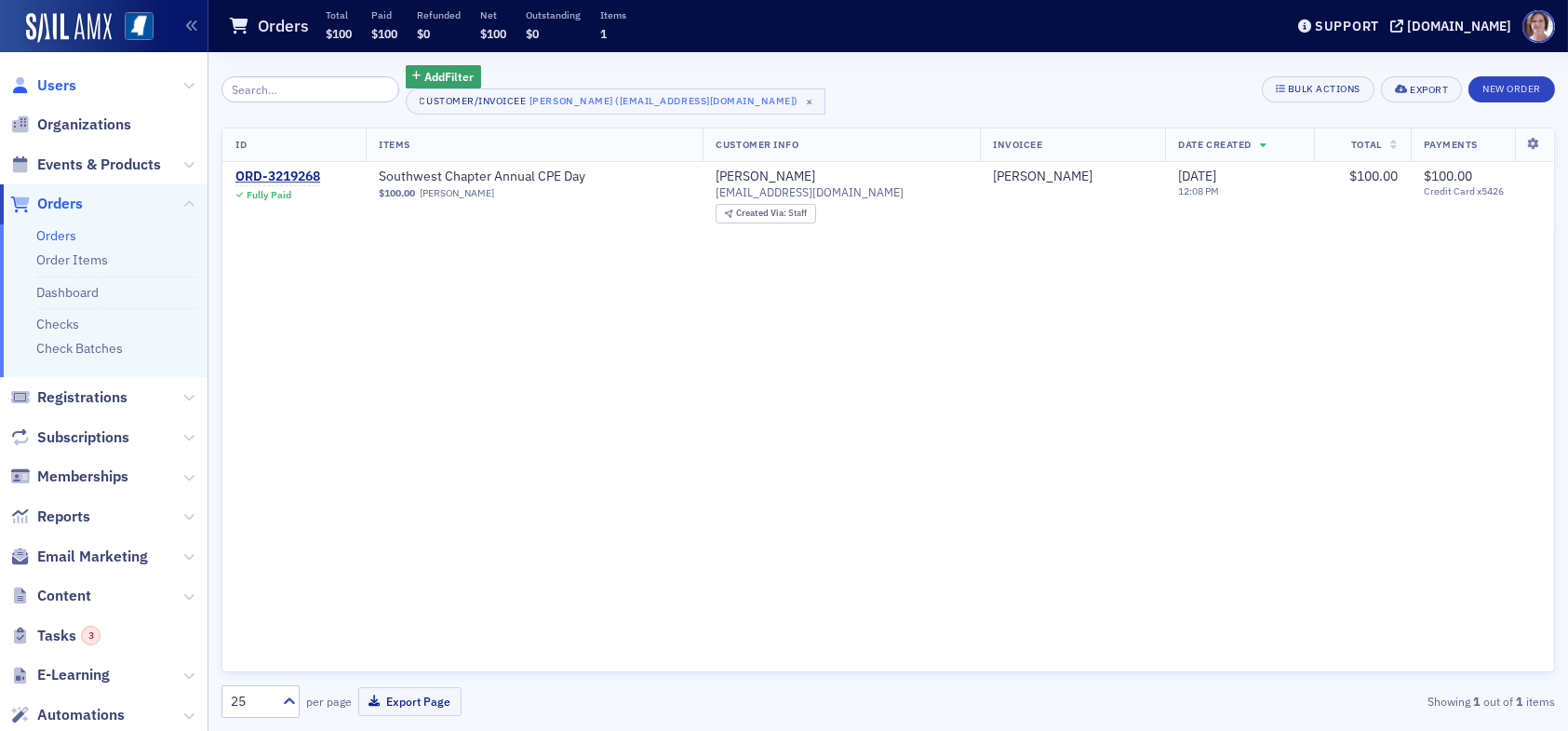
click at [66, 84] on span "Users" at bounding box center [56, 85] width 39 height 21
